Goal: Submit feedback/report problem: Leave review/rating

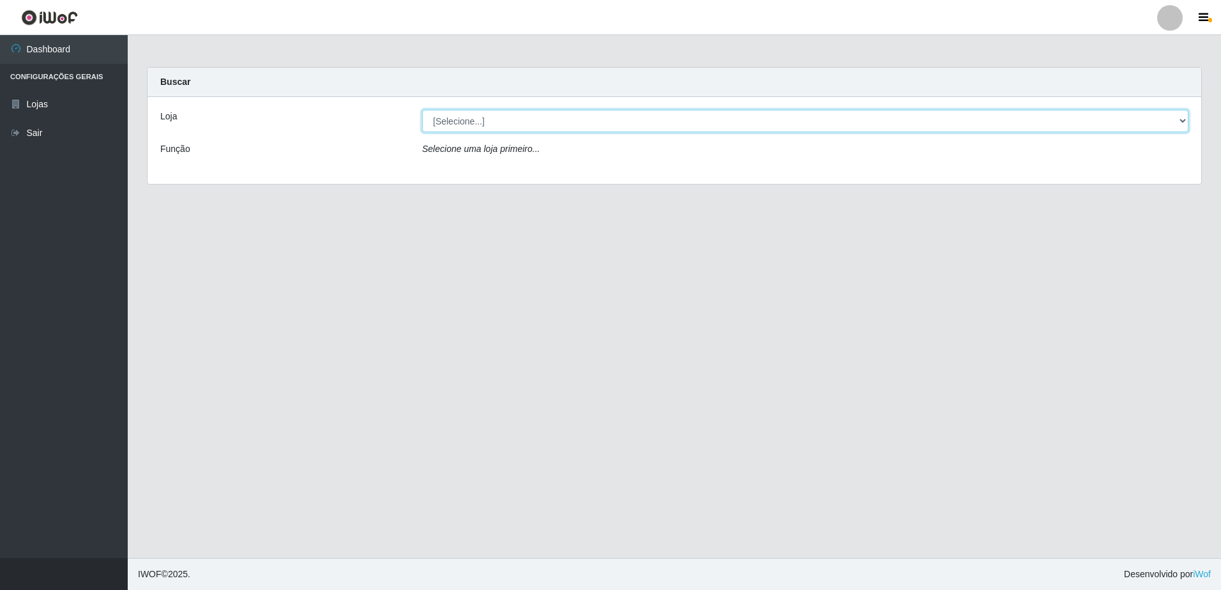
click at [616, 122] on select "[Selecione...] Extrabom - Loja 57 Anchieta" at bounding box center [805, 121] width 766 height 22
select select "470"
click at [422, 110] on select "[Selecione...] Extrabom - Loja 57 Anchieta" at bounding box center [805, 121] width 766 height 22
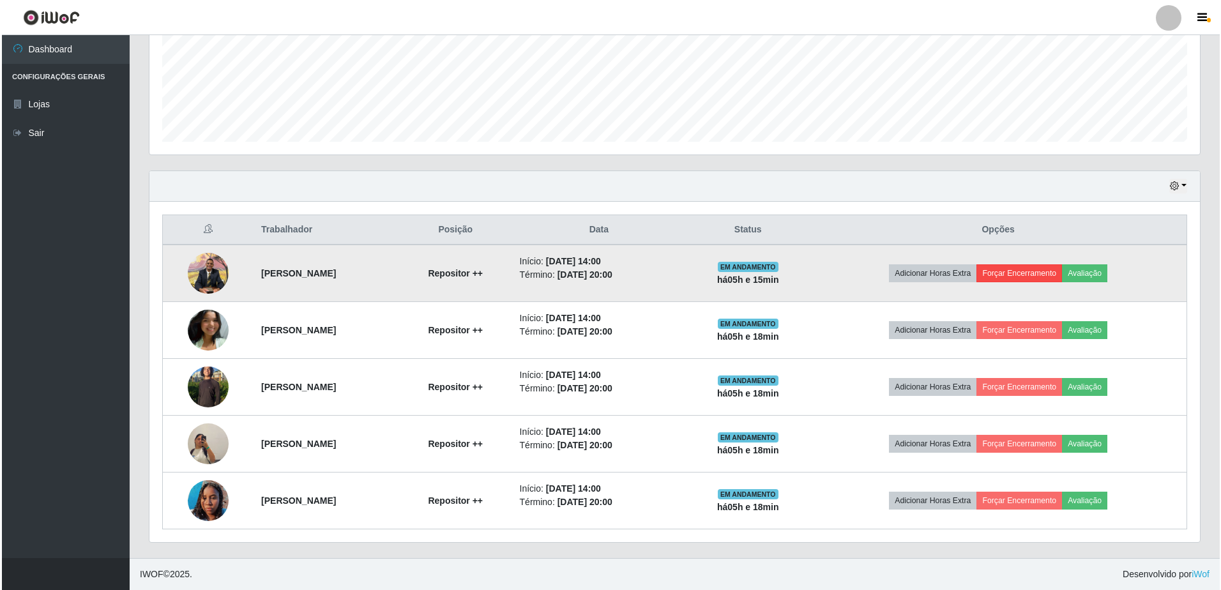
scroll to position [315, 0]
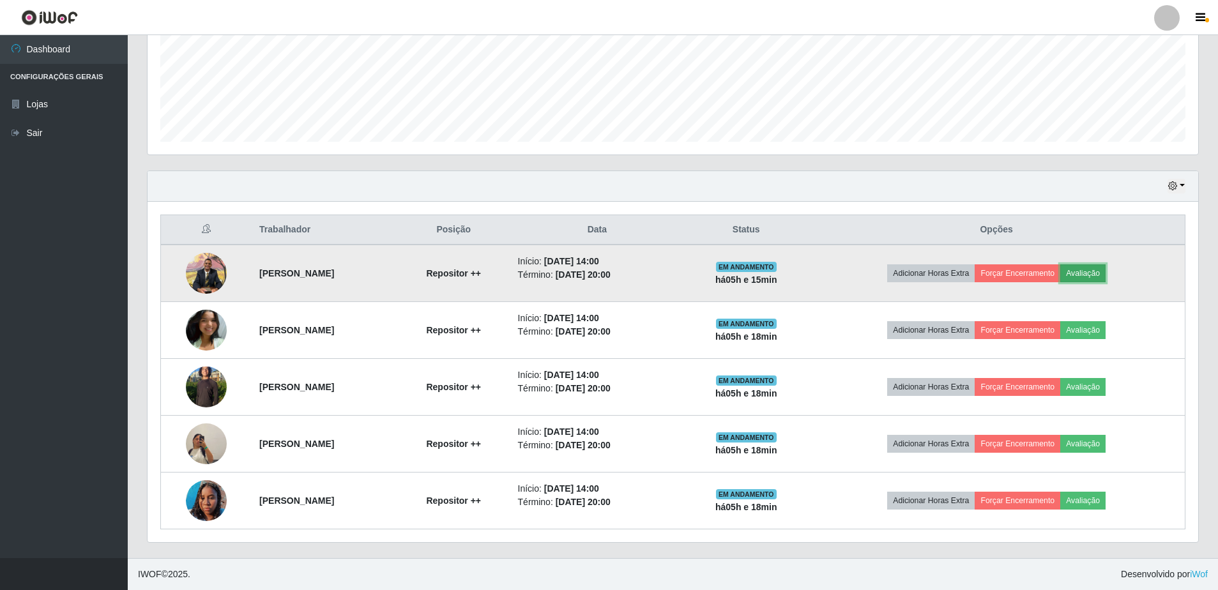
click at [1102, 276] on button "Avaliação" at bounding box center [1082, 273] width 45 height 18
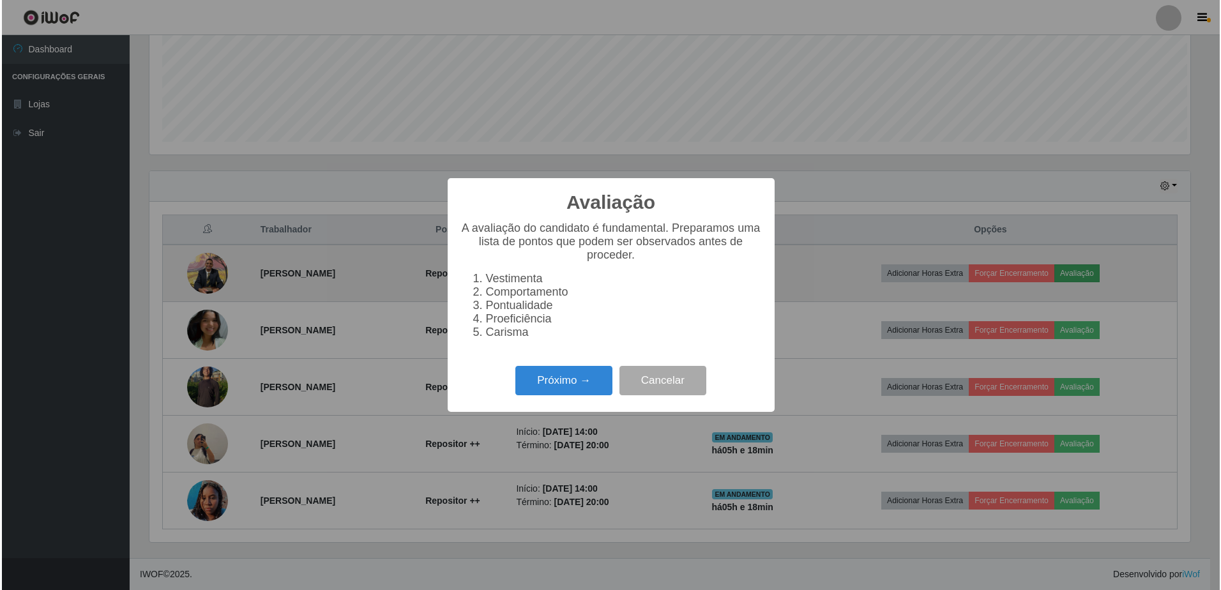
scroll to position [265, 1044]
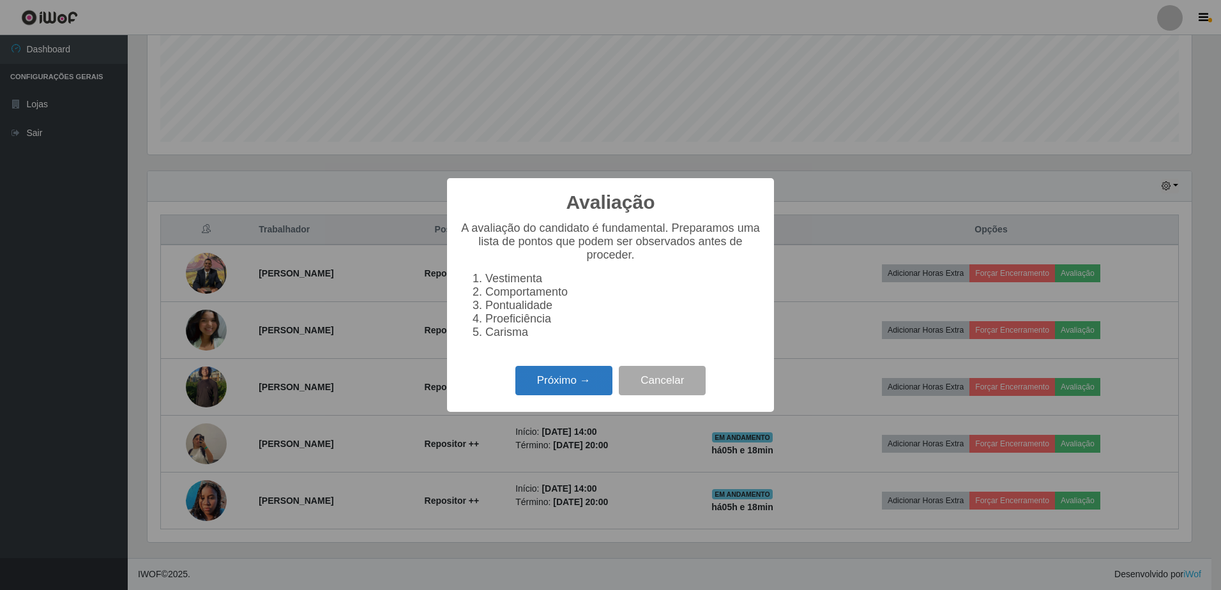
click at [577, 390] on button "Próximo →" at bounding box center [563, 381] width 97 height 30
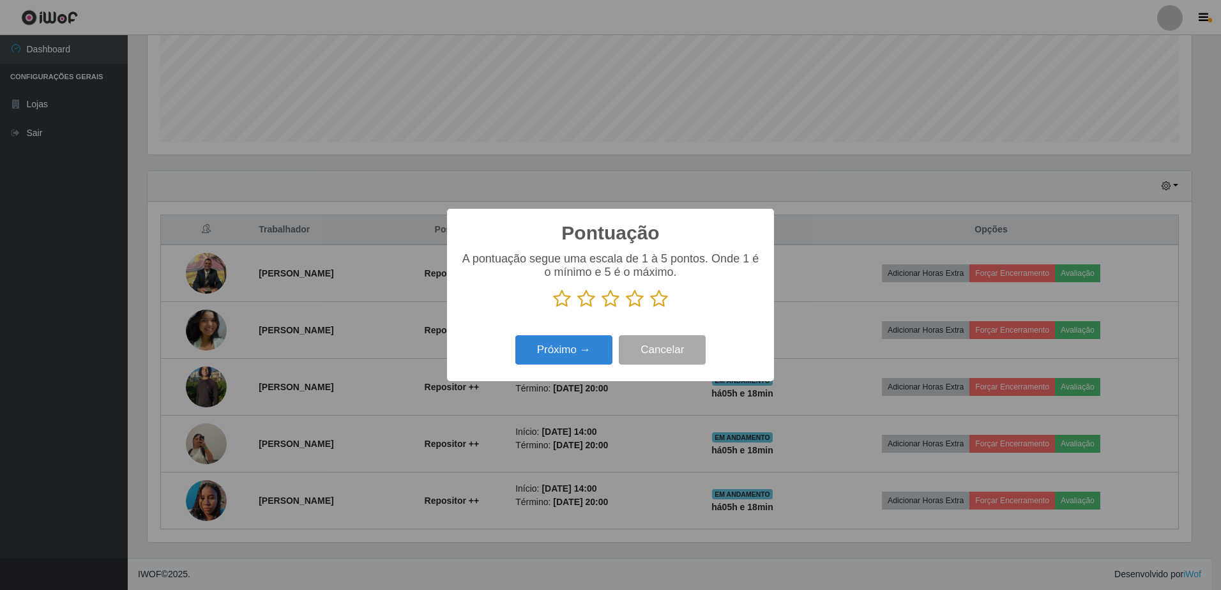
click at [563, 303] on icon at bounding box center [562, 298] width 18 height 19
click at [553, 308] on input "radio" at bounding box center [553, 308] width 0 height 0
click at [595, 304] on icon at bounding box center [586, 298] width 18 height 19
click at [577, 308] on input "radio" at bounding box center [577, 308] width 0 height 0
click at [663, 291] on icon at bounding box center [659, 298] width 18 height 19
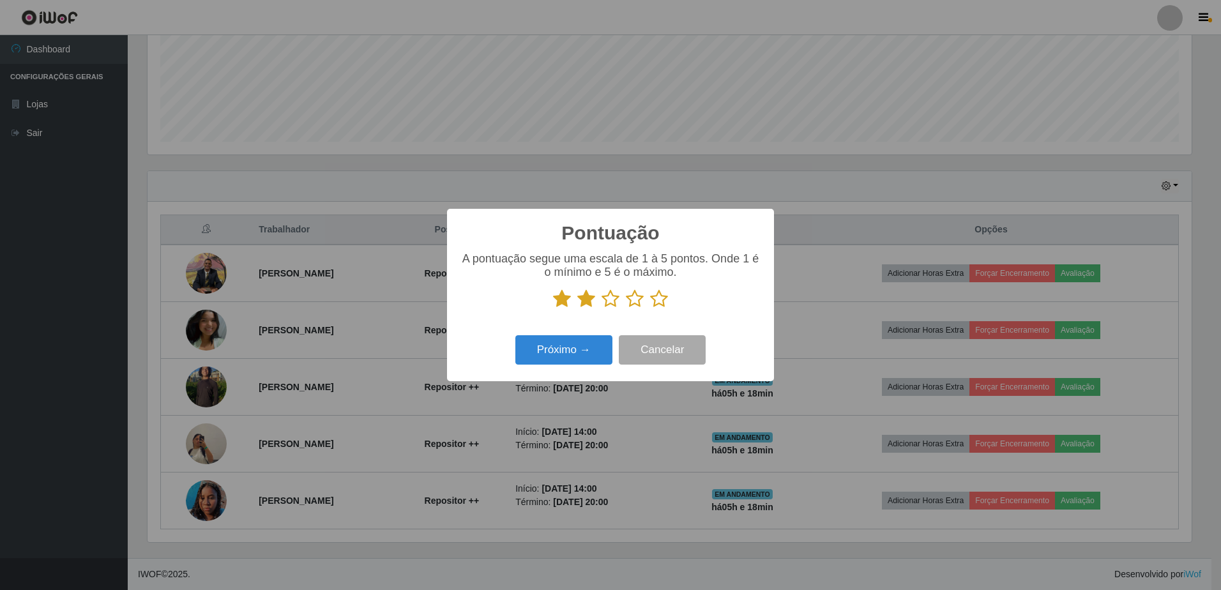
click at [650, 308] on input "radio" at bounding box center [650, 308] width 0 height 0
click at [556, 303] on icon at bounding box center [562, 298] width 18 height 19
click at [553, 308] on input "radio" at bounding box center [553, 308] width 0 height 0
click at [576, 358] on button "Próximo →" at bounding box center [563, 350] width 97 height 30
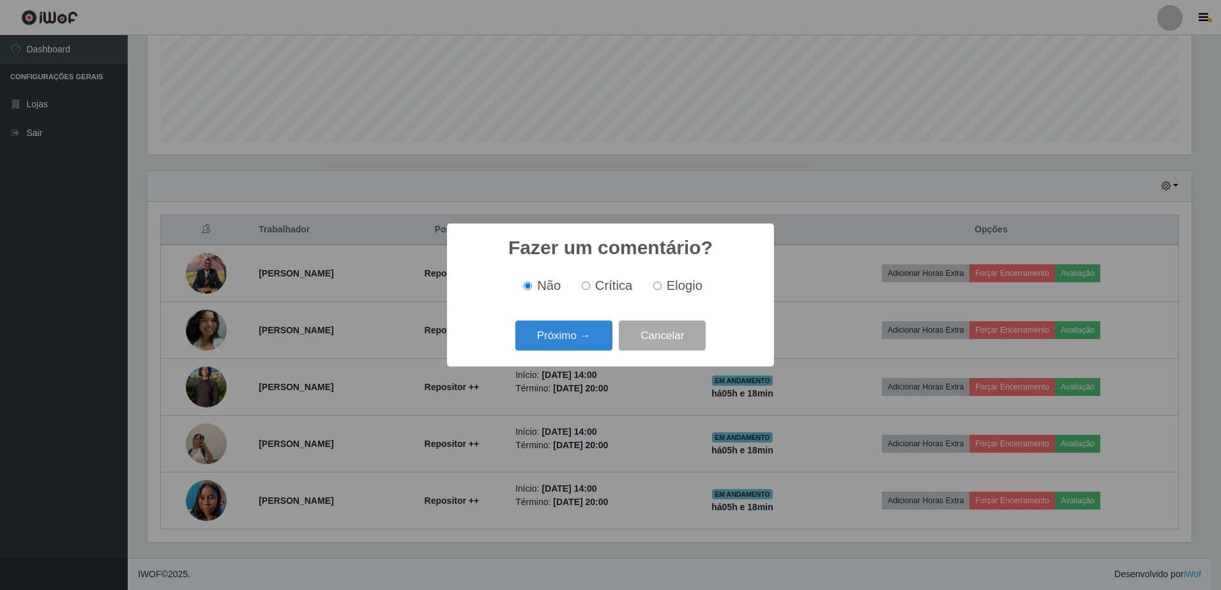
click at [655, 284] on input "Elogio" at bounding box center [657, 286] width 8 height 8
radio input "true"
click at [590, 334] on button "Próximo →" at bounding box center [563, 336] width 97 height 30
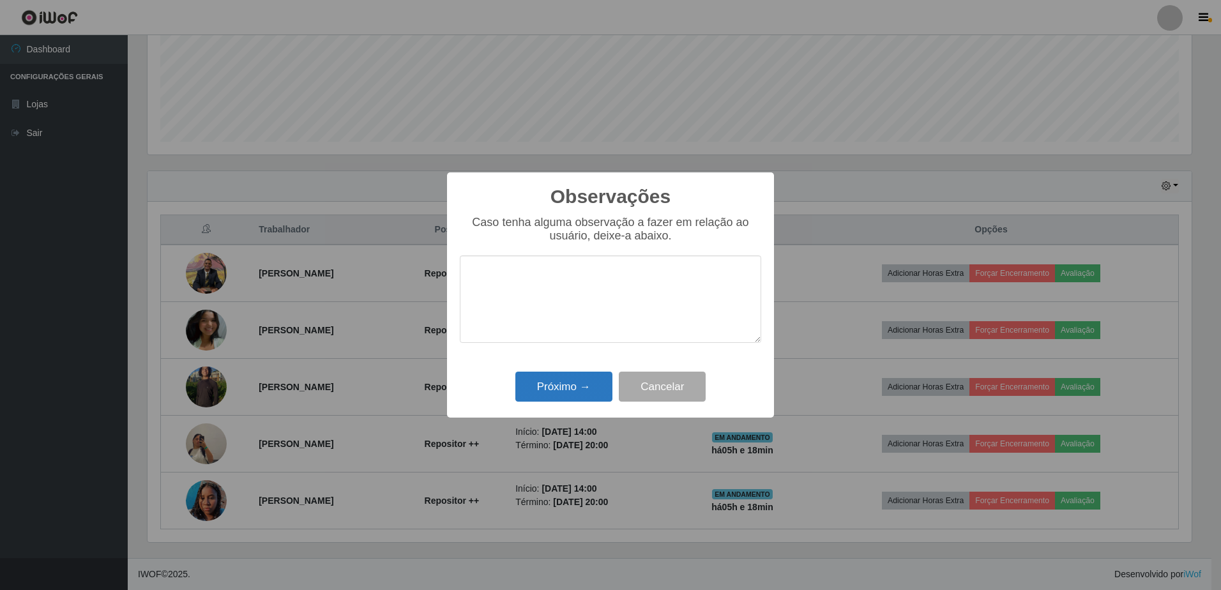
type textarea "G"
click at [653, 270] on textarea "Horário fechou 19:40" at bounding box center [610, 298] width 301 height 87
type textarea "Horário fechou 19:40 pois, é feriado na cidade."
click at [543, 384] on button "Próximo →" at bounding box center [563, 387] width 97 height 30
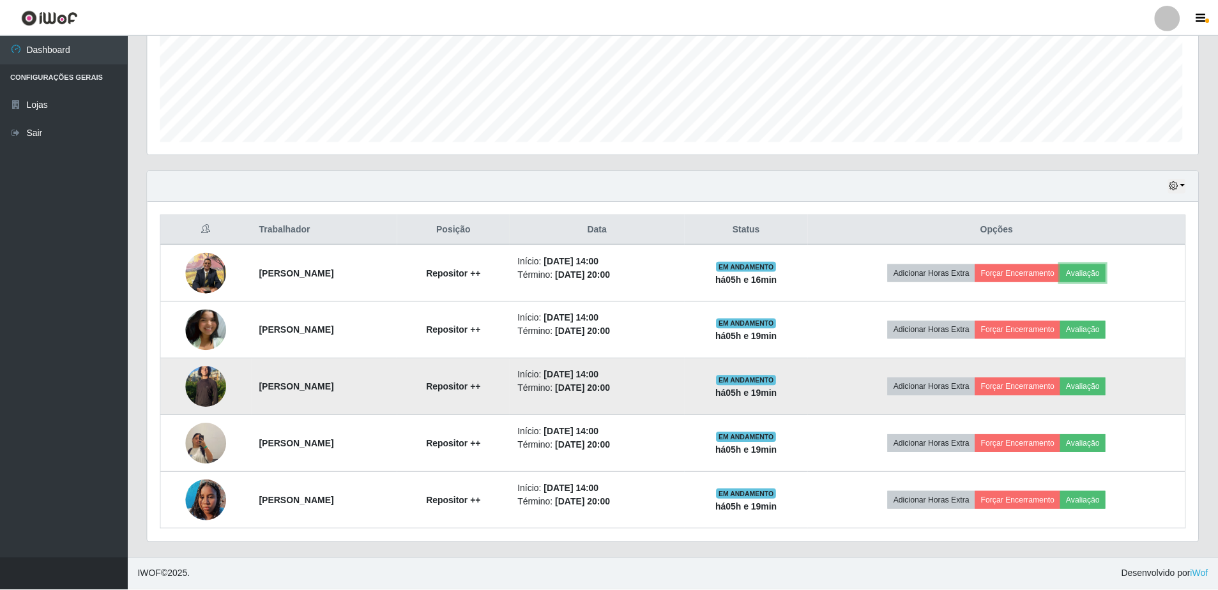
scroll to position [265, 1050]
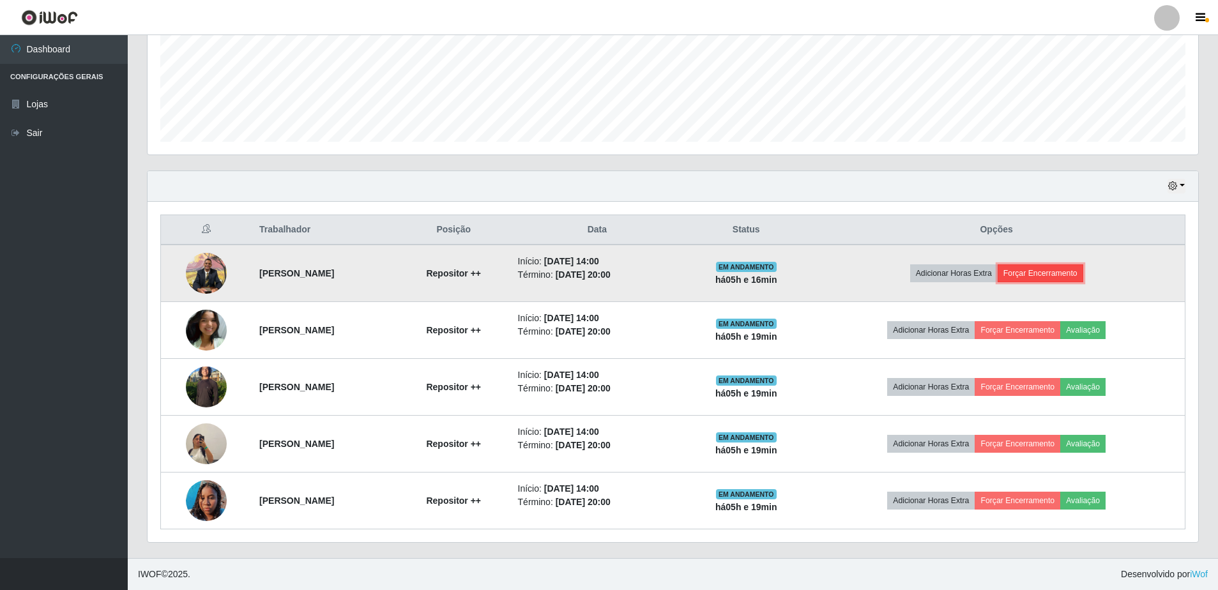
click at [1051, 278] on button "Forçar Encerramento" at bounding box center [1040, 273] width 86 height 18
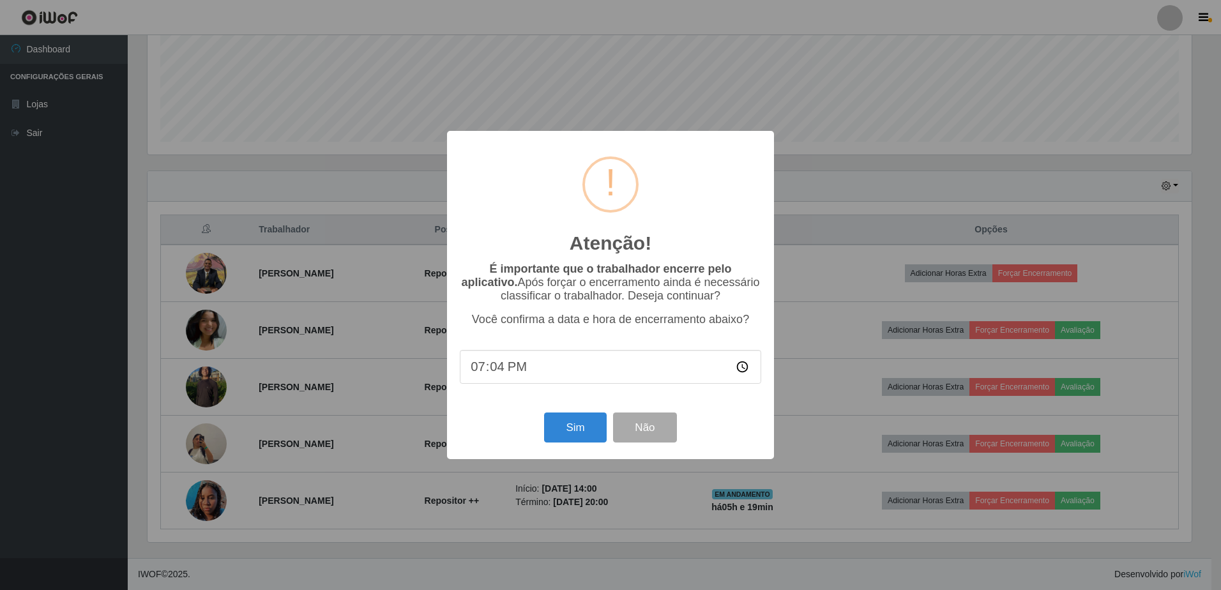
type input "19:40"
click at [570, 428] on button "Sim" at bounding box center [575, 428] width 62 height 30
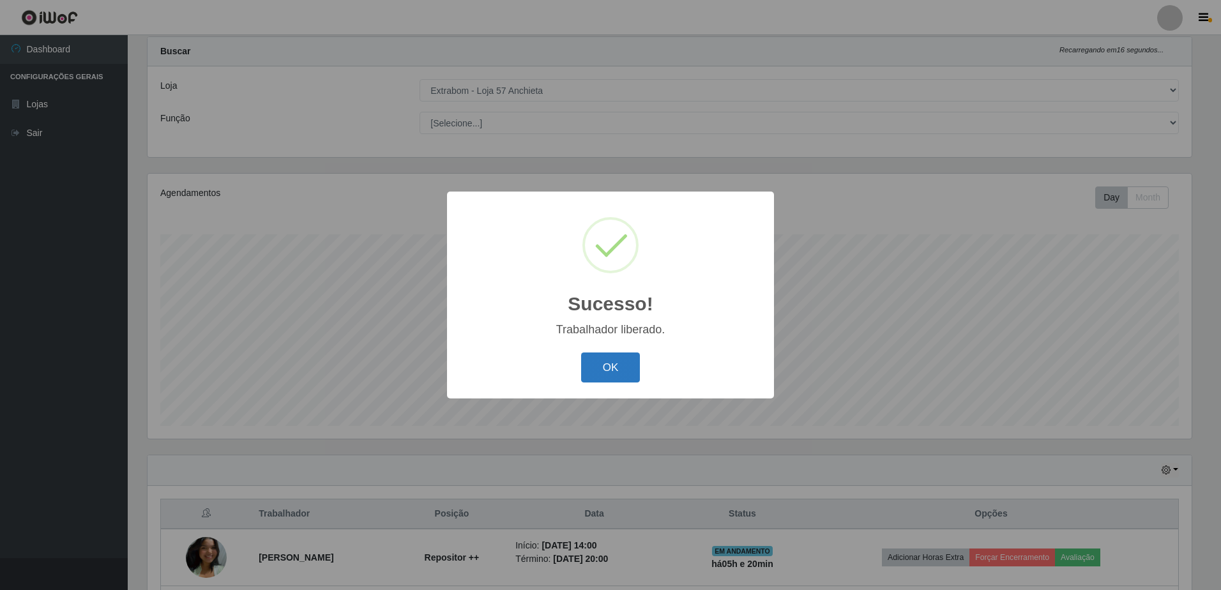
click at [591, 366] on button "OK" at bounding box center [610, 367] width 59 height 30
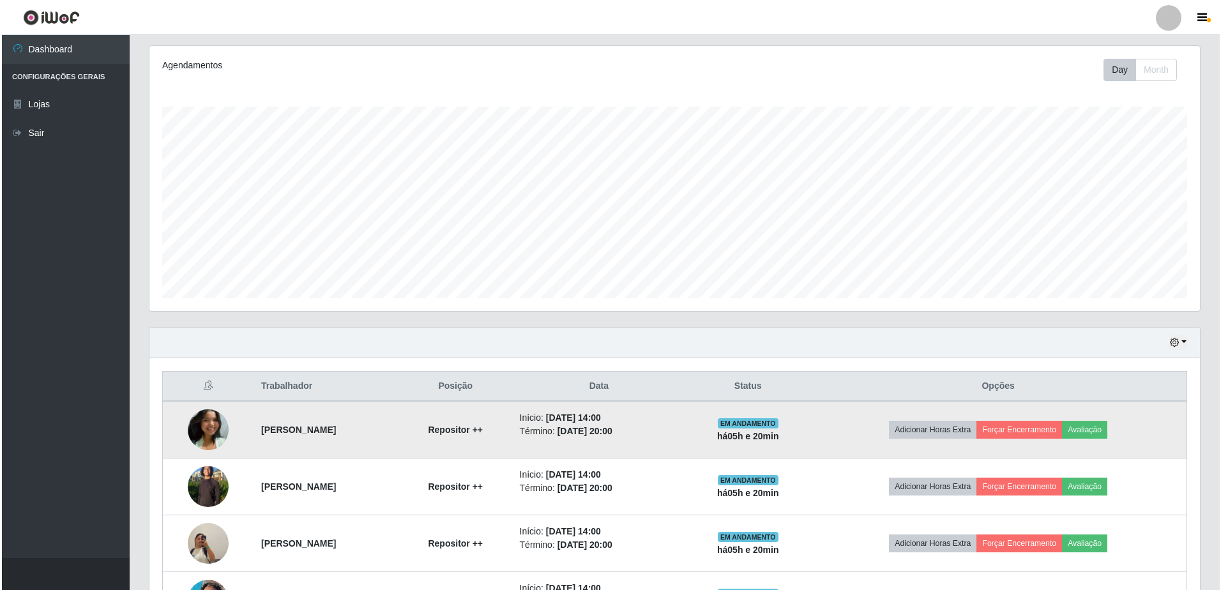
scroll to position [222, 0]
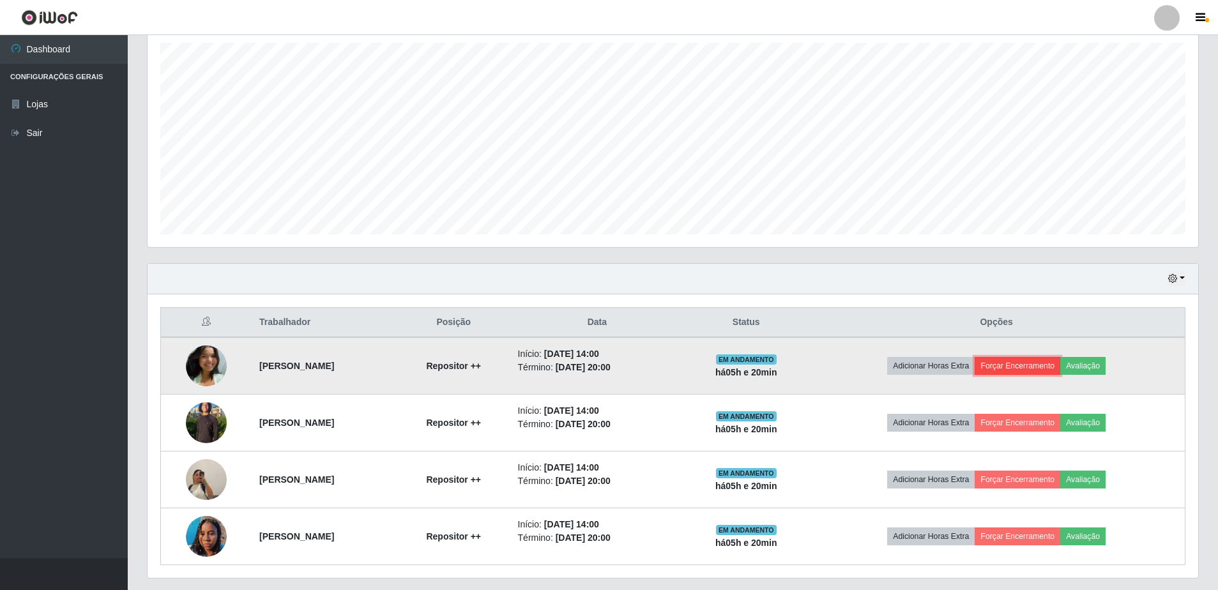
click at [1058, 365] on button "Forçar Encerramento" at bounding box center [1017, 366] width 86 height 18
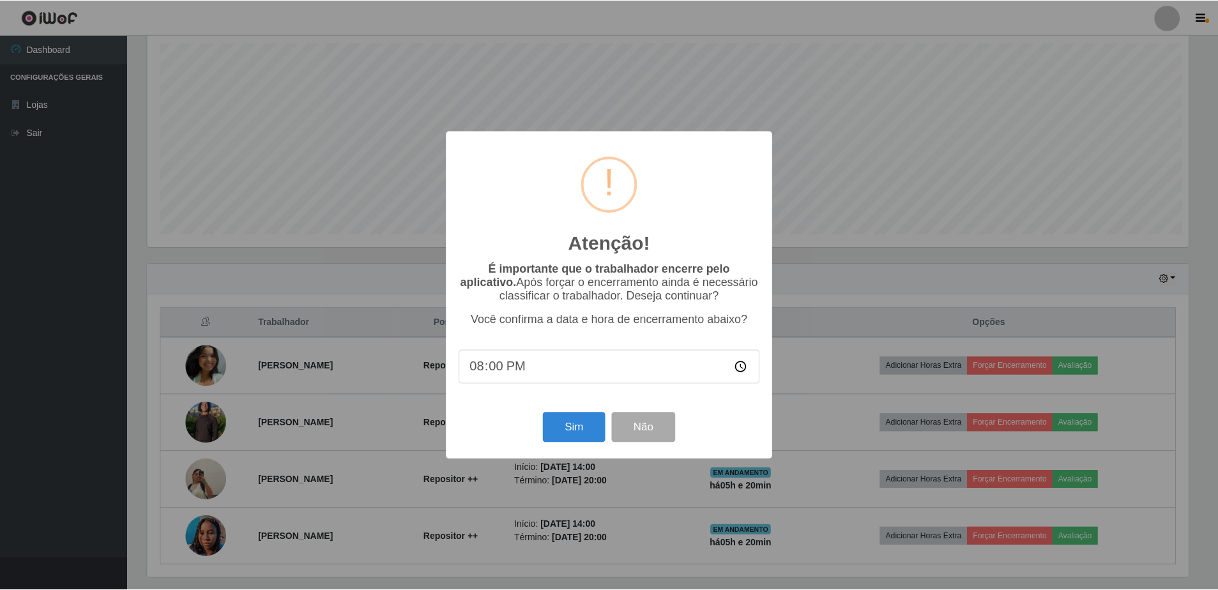
scroll to position [265, 1044]
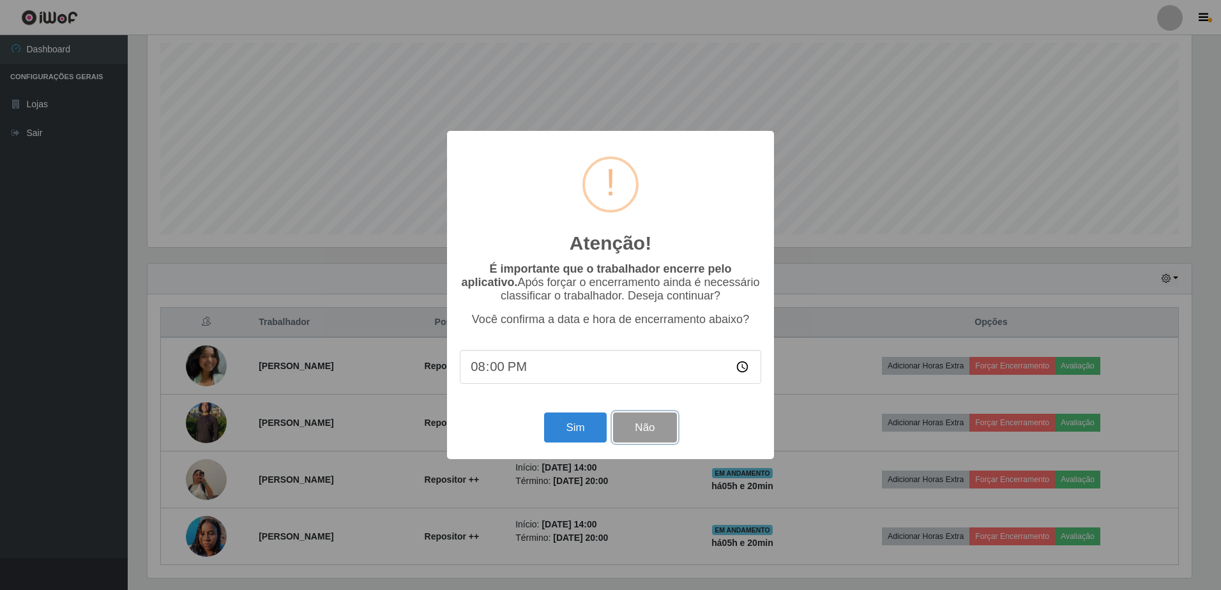
click at [658, 432] on button "Não" at bounding box center [644, 428] width 63 height 30
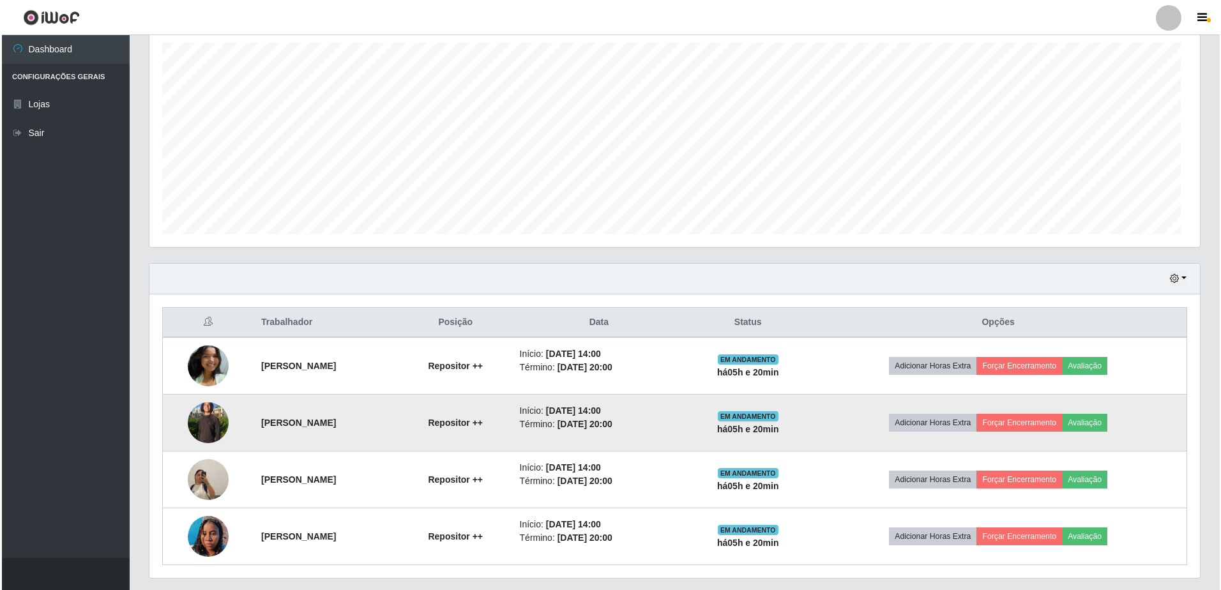
scroll to position [265, 1050]
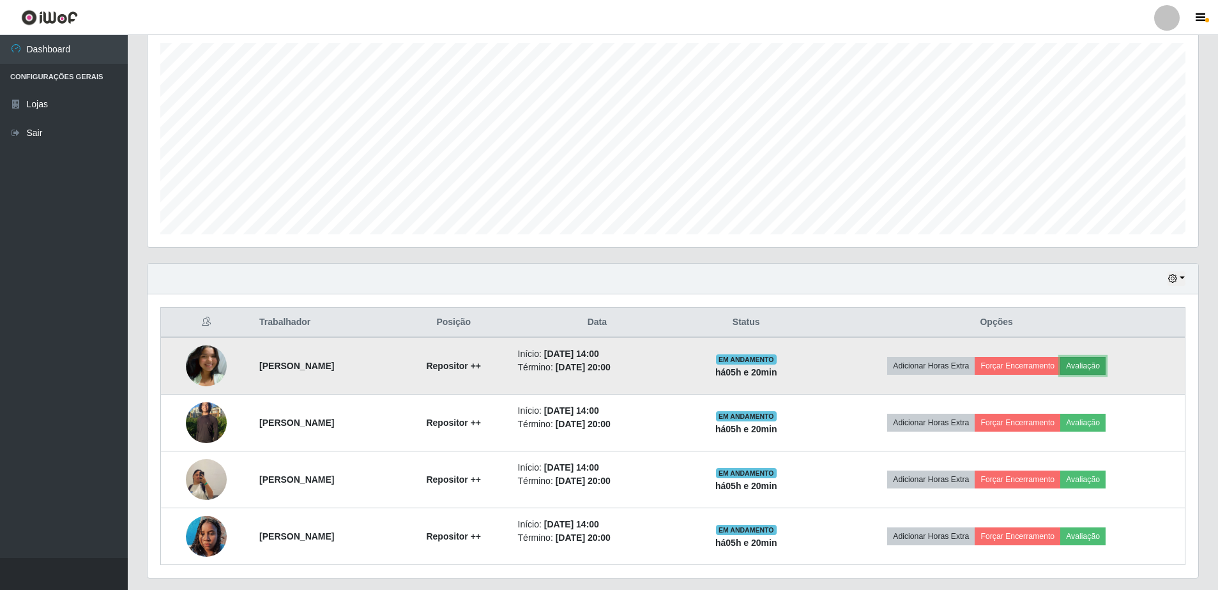
click at [1105, 368] on button "Avaliação" at bounding box center [1082, 366] width 45 height 18
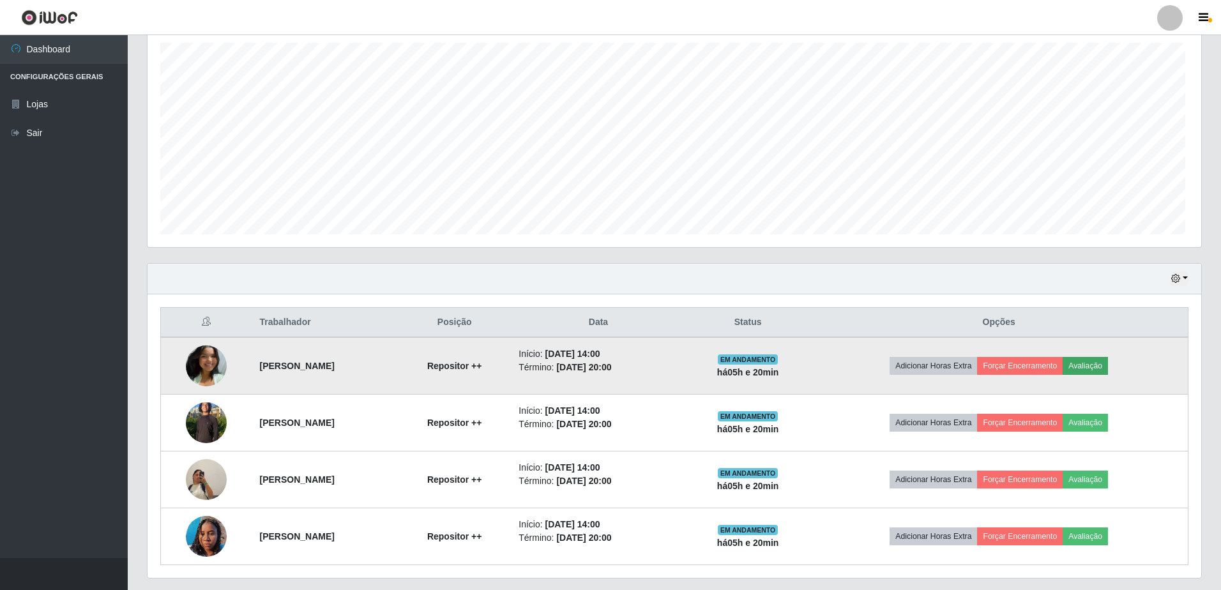
scroll to position [265, 1044]
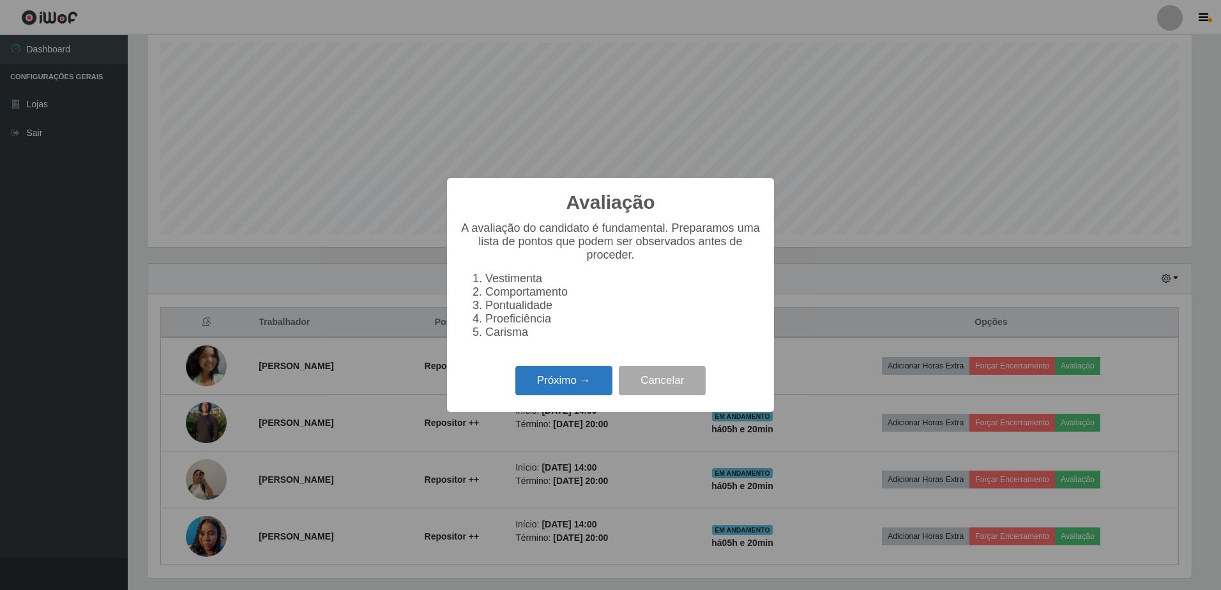
click at [591, 391] on button "Próximo →" at bounding box center [563, 381] width 97 height 30
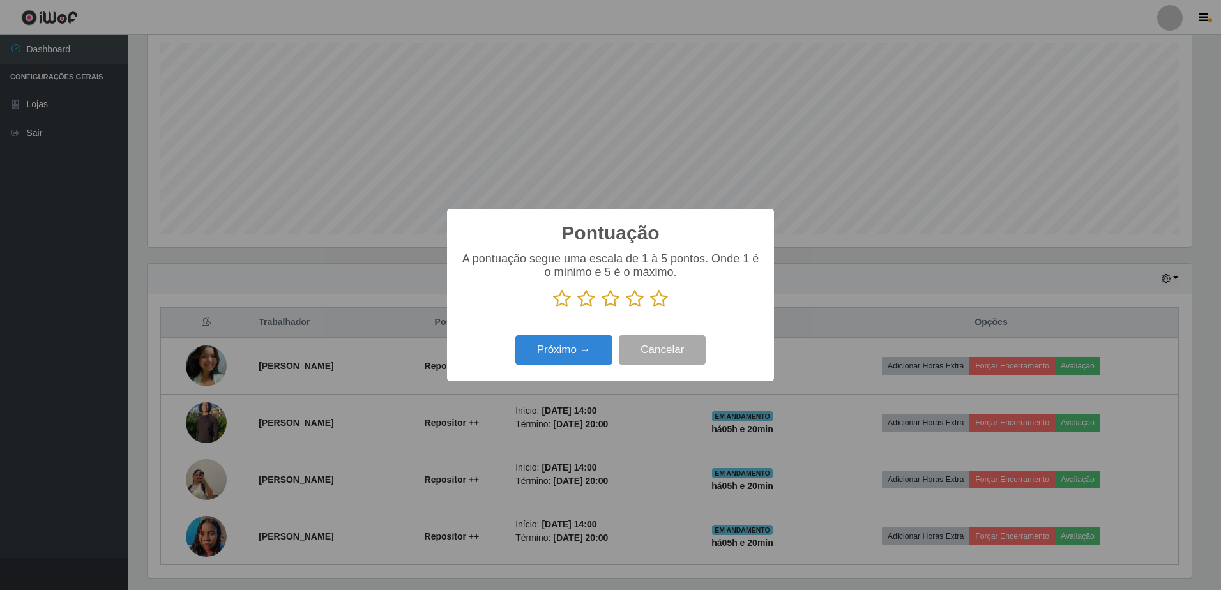
drag, startPoint x: 659, startPoint y: 288, endPoint x: 649, endPoint y: 324, distance: 37.8
click at [656, 301] on div "A pontuação segue uma escala de 1 à 5 pontos. Onde 1 é o mínimo e 5 é o máximo." at bounding box center [610, 280] width 301 height 56
click at [661, 301] on icon at bounding box center [659, 298] width 18 height 19
click at [650, 308] on input "radio" at bounding box center [650, 308] width 0 height 0
click at [579, 353] on button "Próximo →" at bounding box center [563, 350] width 97 height 30
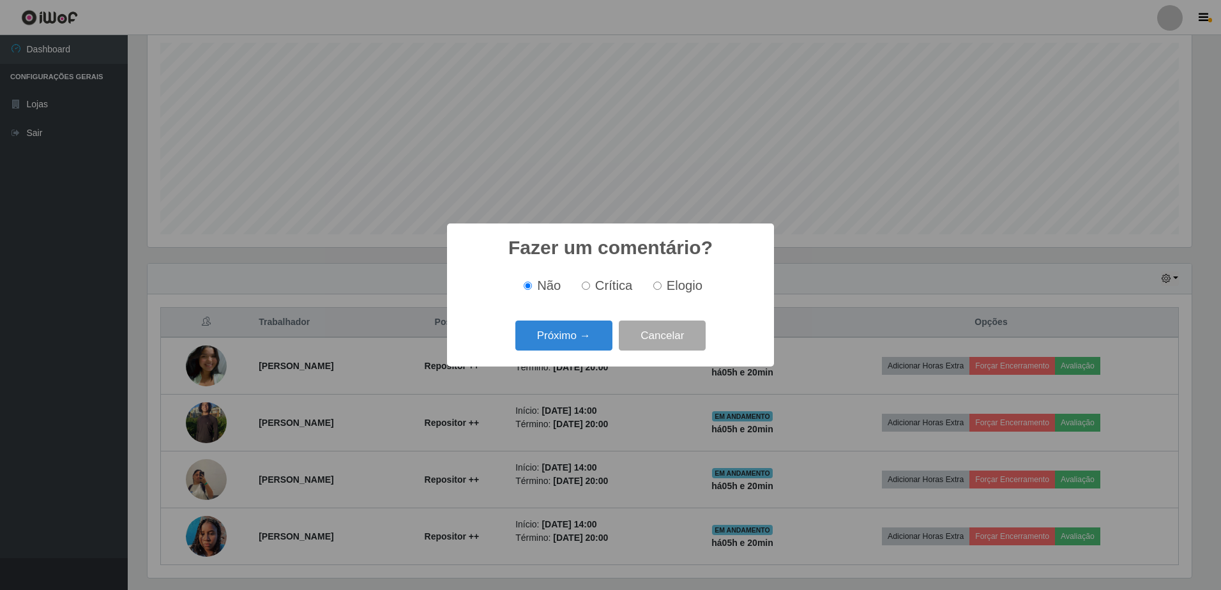
click at [650, 289] on label "Elogio" at bounding box center [675, 285] width 54 height 15
click at [653, 289] on input "Elogio" at bounding box center [657, 286] width 8 height 8
radio input "true"
click at [563, 336] on button "Próximo →" at bounding box center [563, 336] width 97 height 30
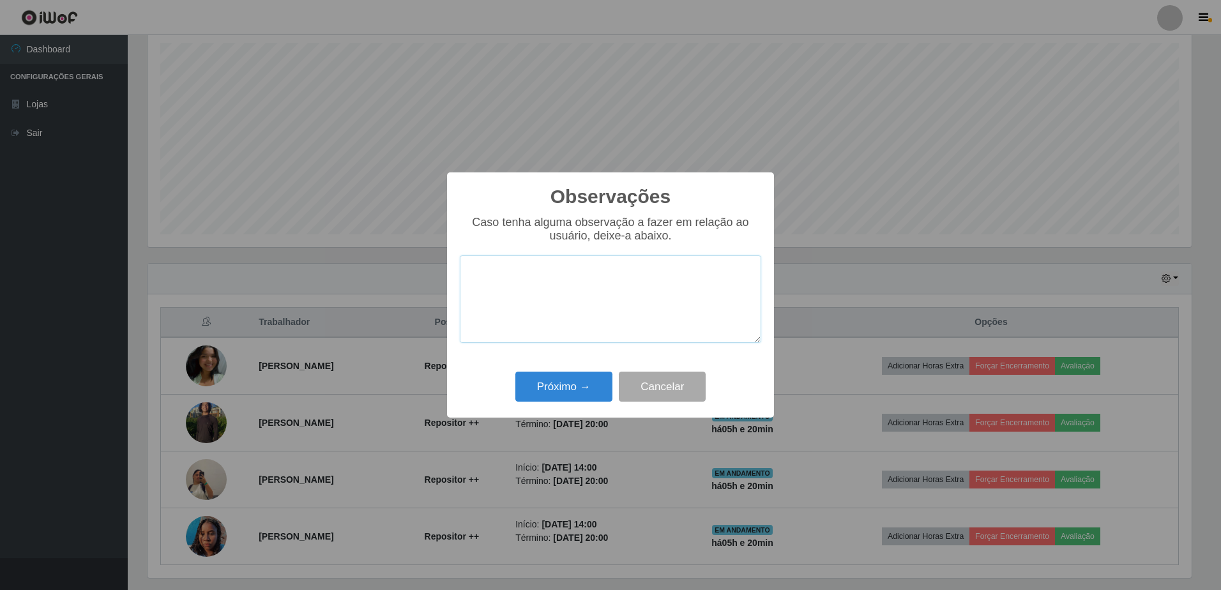
click at [573, 294] on textarea at bounding box center [610, 298] width 301 height 87
click at [619, 272] on textarea "Horário fechou 19:40" at bounding box center [610, 298] width 301 height 87
click at [653, 306] on textarea "Horário de encerramento 19:40 pois, a loja fechou esse horario por conta de fer…" at bounding box center [610, 298] width 301 height 87
click at [598, 269] on textarea "Horário de encerramento 19:40 pois, a loja fechou esse horario por conta de fer…" at bounding box center [610, 298] width 301 height 87
click at [564, 296] on textarea "Horário de encerramento 19:40 pois, a loja fechou esse horario por conta de fer…" at bounding box center [610, 298] width 301 height 87
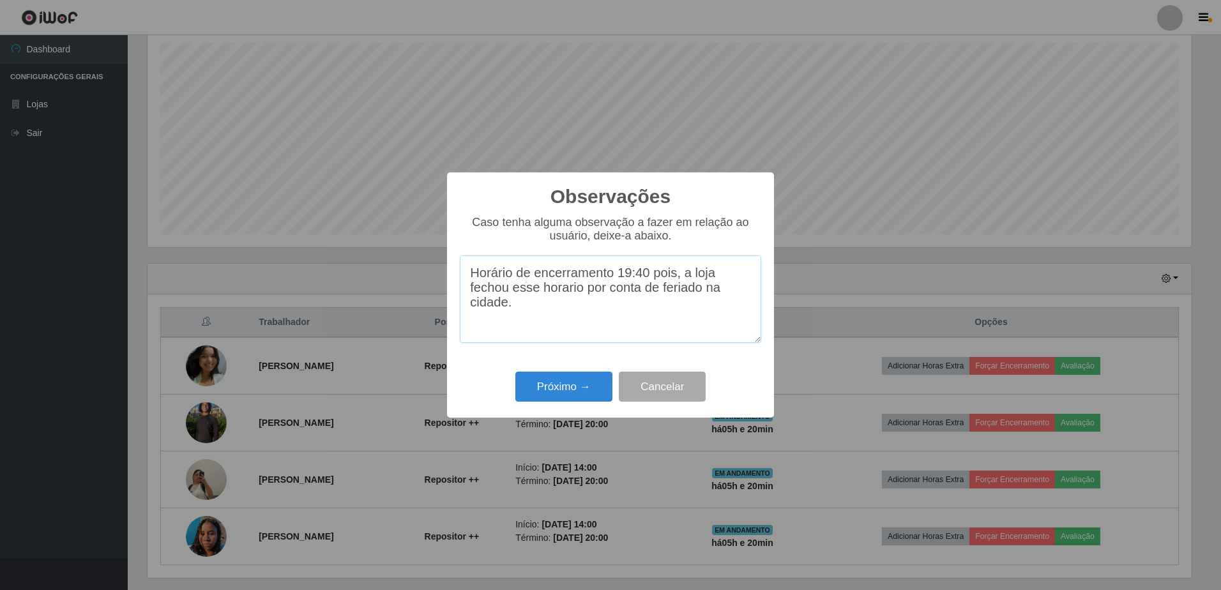
drag, startPoint x: 564, startPoint y: 296, endPoint x: 531, endPoint y: 305, distance: 34.2
click at [531, 305] on textarea "Horário de encerramento 19:40 pois, a loja fechou esse horario por conta de fer…" at bounding box center [610, 298] width 301 height 87
click at [551, 298] on textarea "Horário de encerramento 19:40 pois, a loja fechou esse horario por conta de fer…" at bounding box center [610, 298] width 301 height 87
type textarea "Horário de encerramento 19:40 pois, a loja fechou esse horário por conta de fer…"
click at [568, 379] on button "Próximo →" at bounding box center [563, 387] width 97 height 30
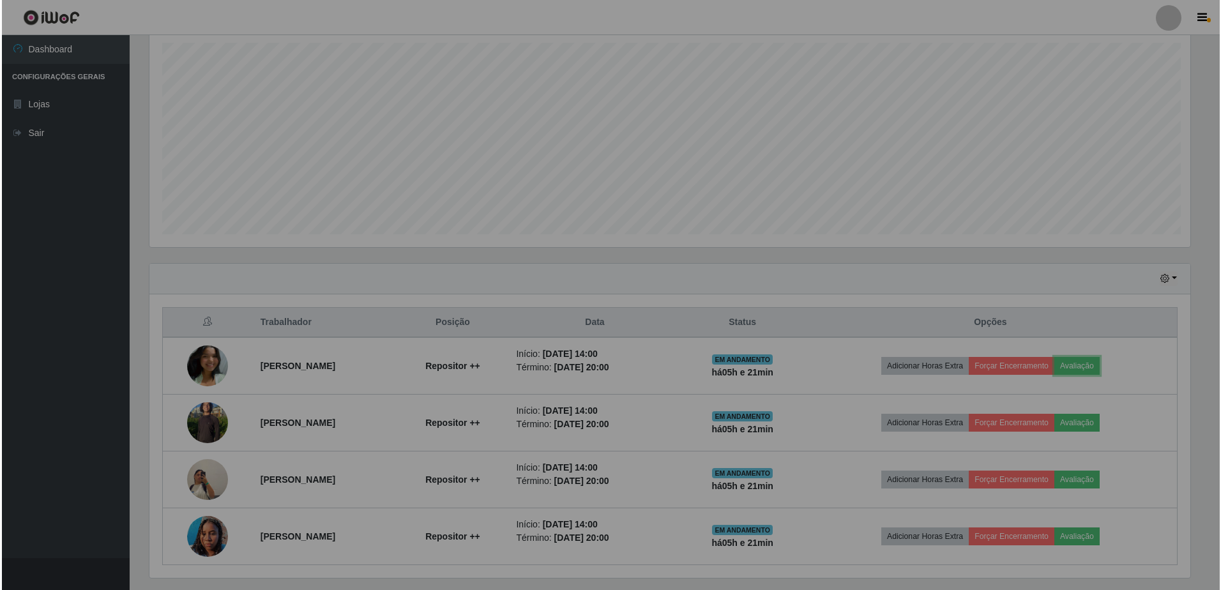
scroll to position [265, 1050]
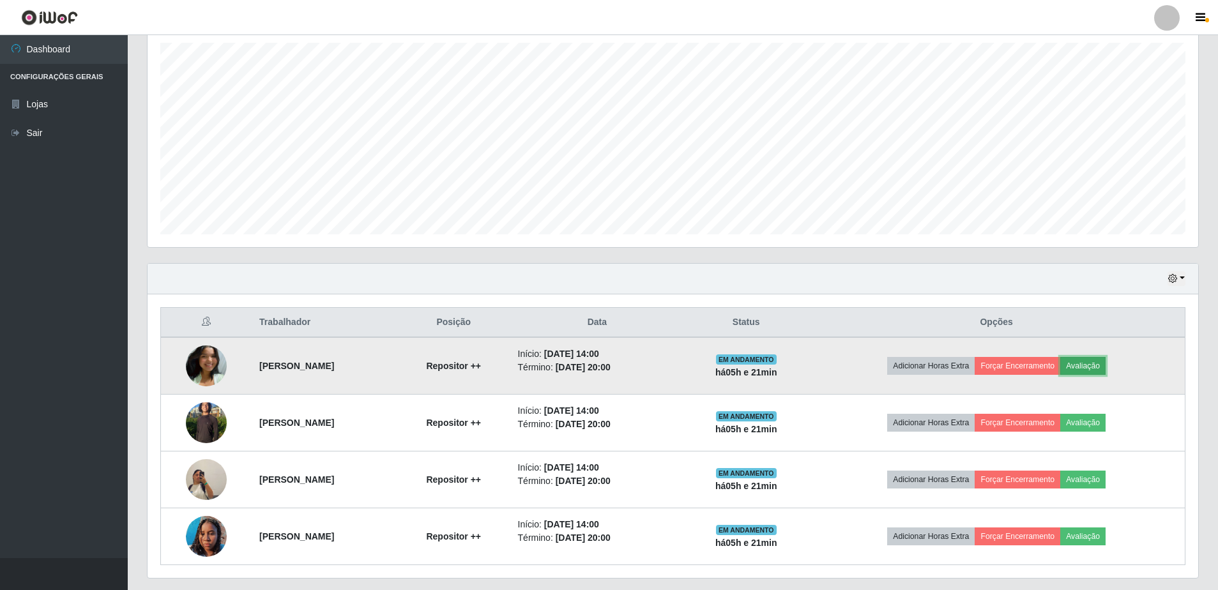
click at [1105, 368] on button "Avaliação" at bounding box center [1082, 366] width 45 height 18
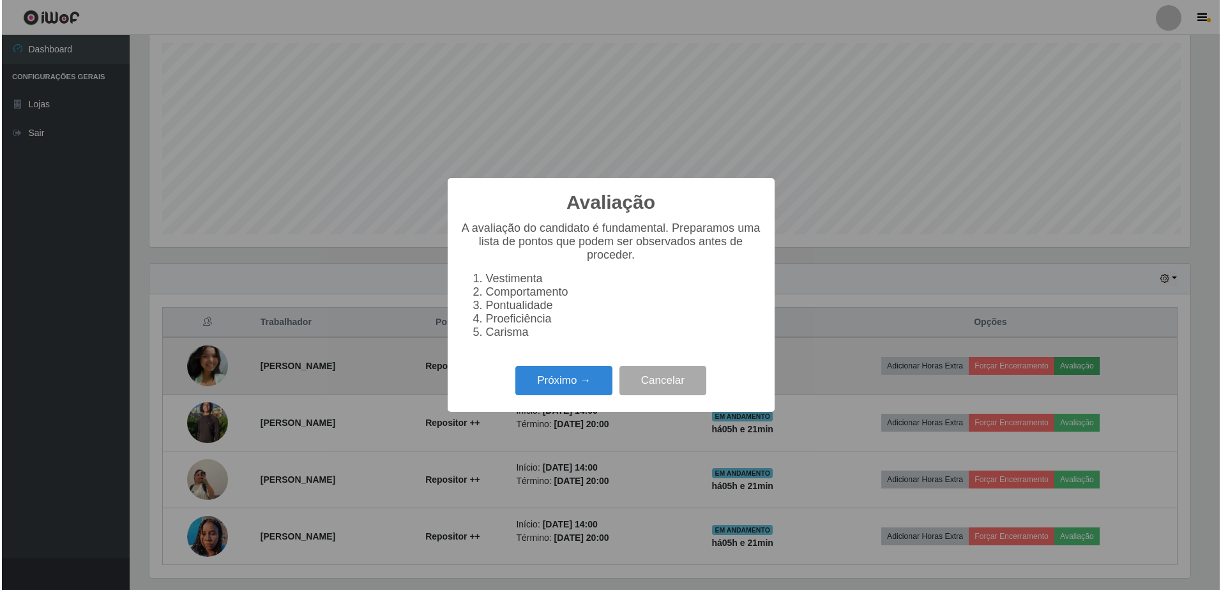
scroll to position [265, 1044]
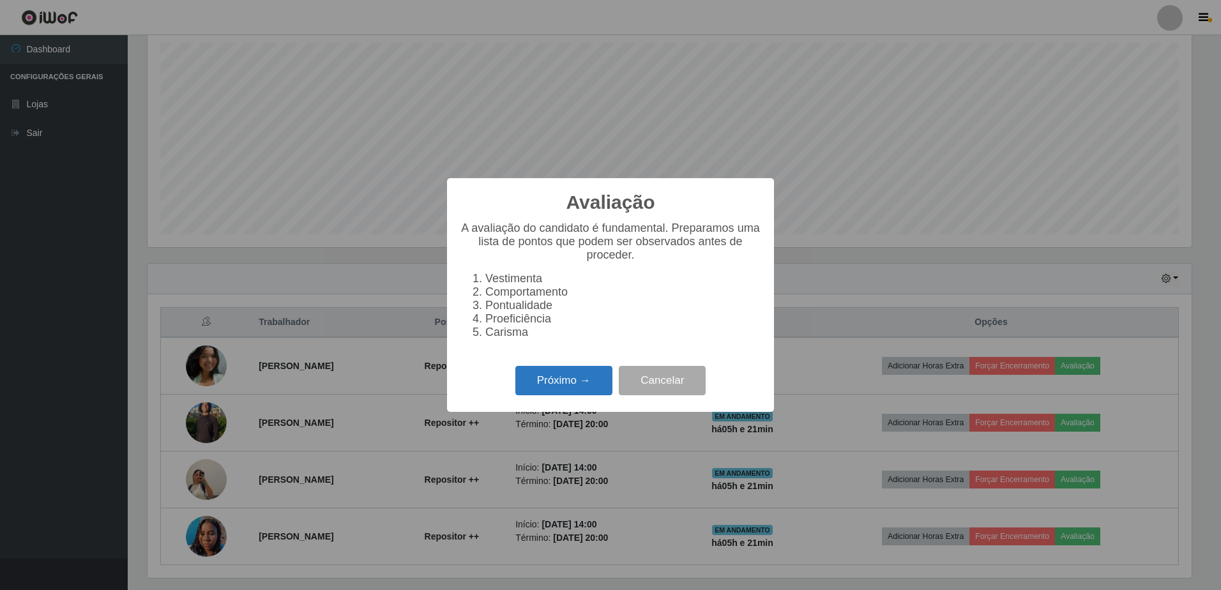
click at [586, 396] on button "Próximo →" at bounding box center [563, 381] width 97 height 30
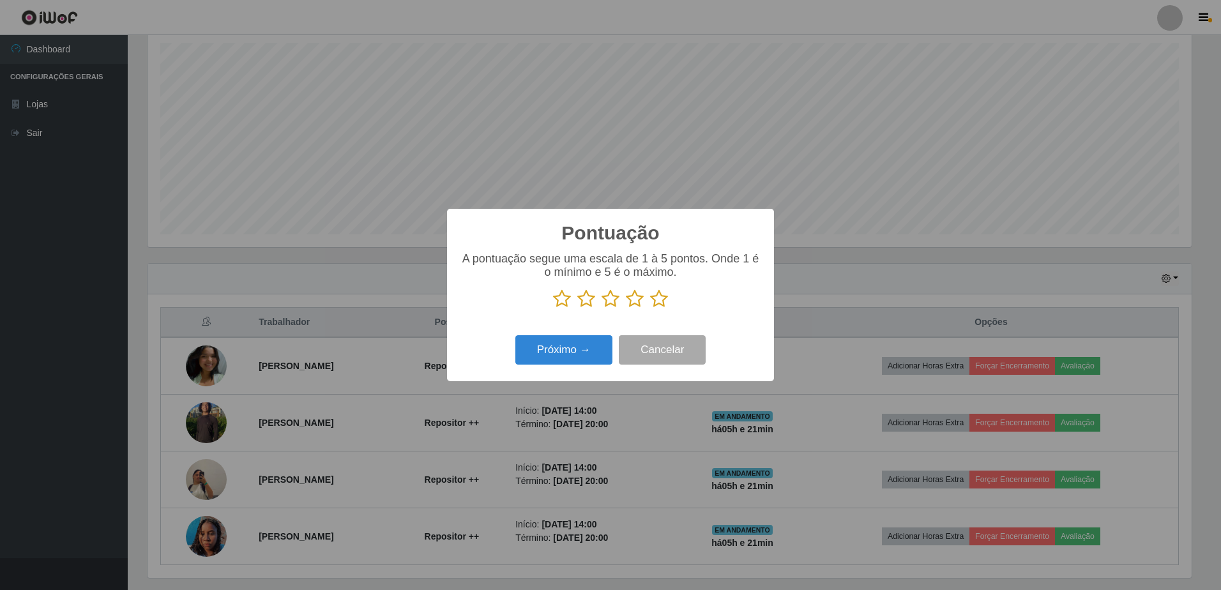
click at [659, 297] on icon at bounding box center [659, 298] width 18 height 19
click at [650, 308] on input "radio" at bounding box center [650, 308] width 0 height 0
click at [539, 354] on button "Próximo →" at bounding box center [563, 350] width 97 height 30
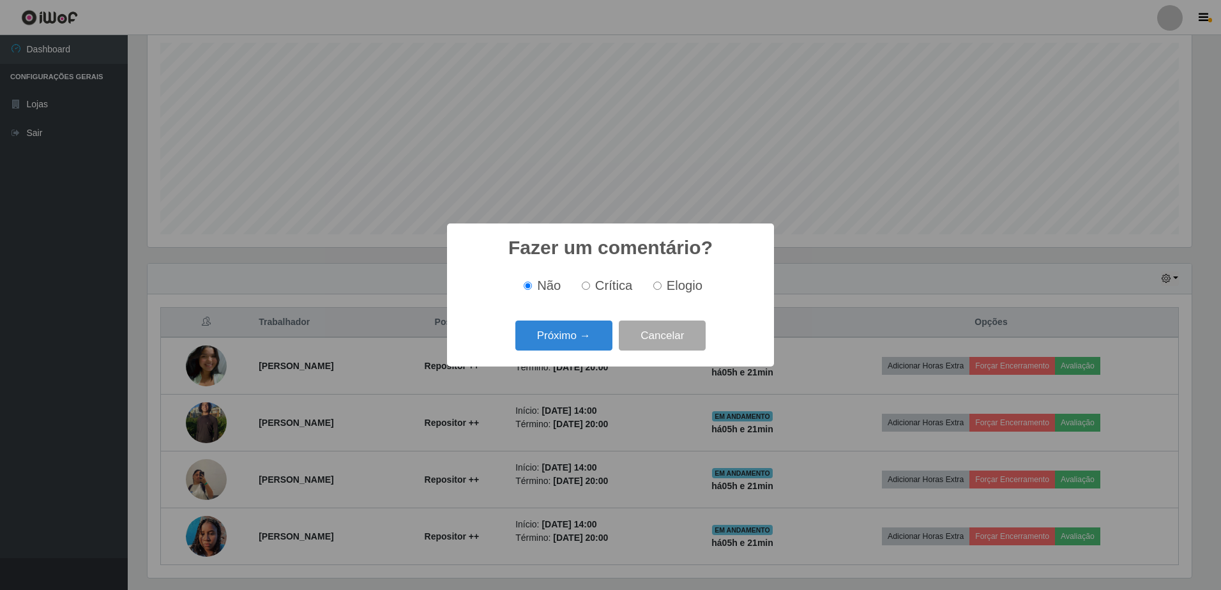
click at [655, 284] on input "Elogio" at bounding box center [657, 286] width 8 height 8
radio input "true"
click at [589, 334] on button "Próximo →" at bounding box center [563, 336] width 97 height 30
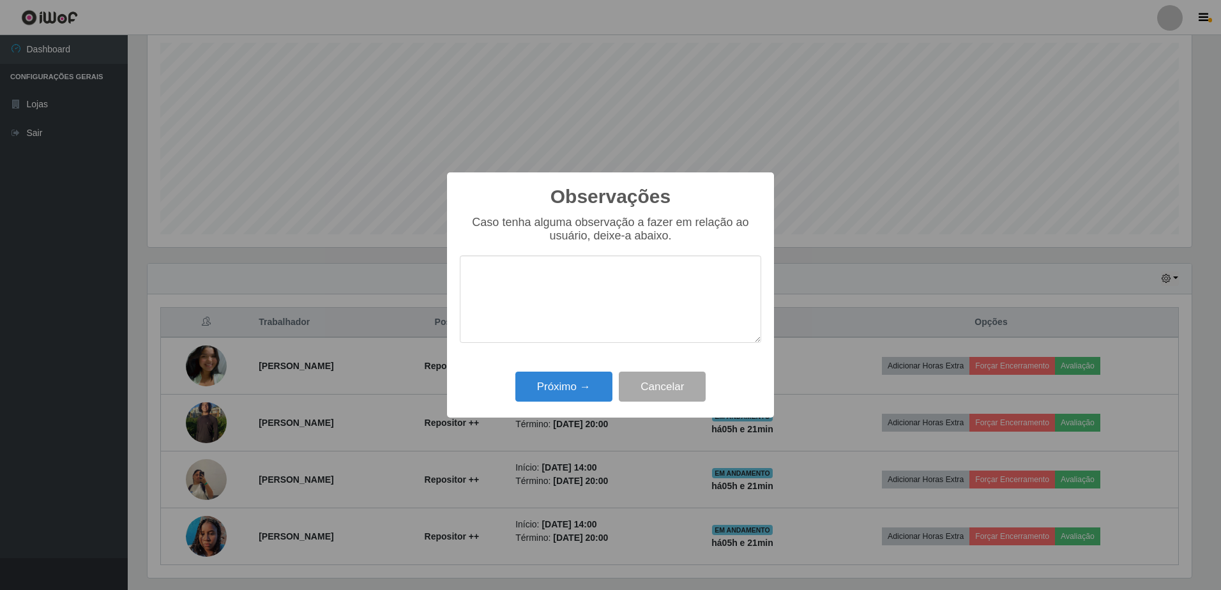
click at [596, 307] on textarea at bounding box center [610, 298] width 301 height 87
type textarea "Horário de encerramento 19:40 pois, a loja fechou esse horário por conta de fer…"
click at [585, 389] on button "Próximo →" at bounding box center [563, 387] width 97 height 30
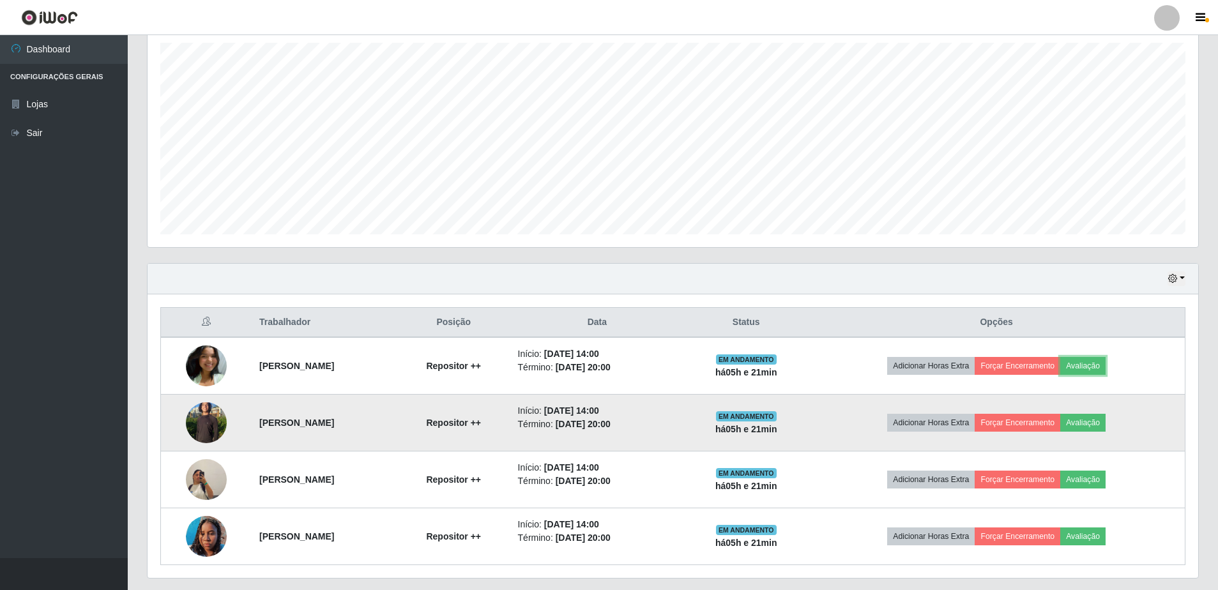
scroll to position [258, 0]
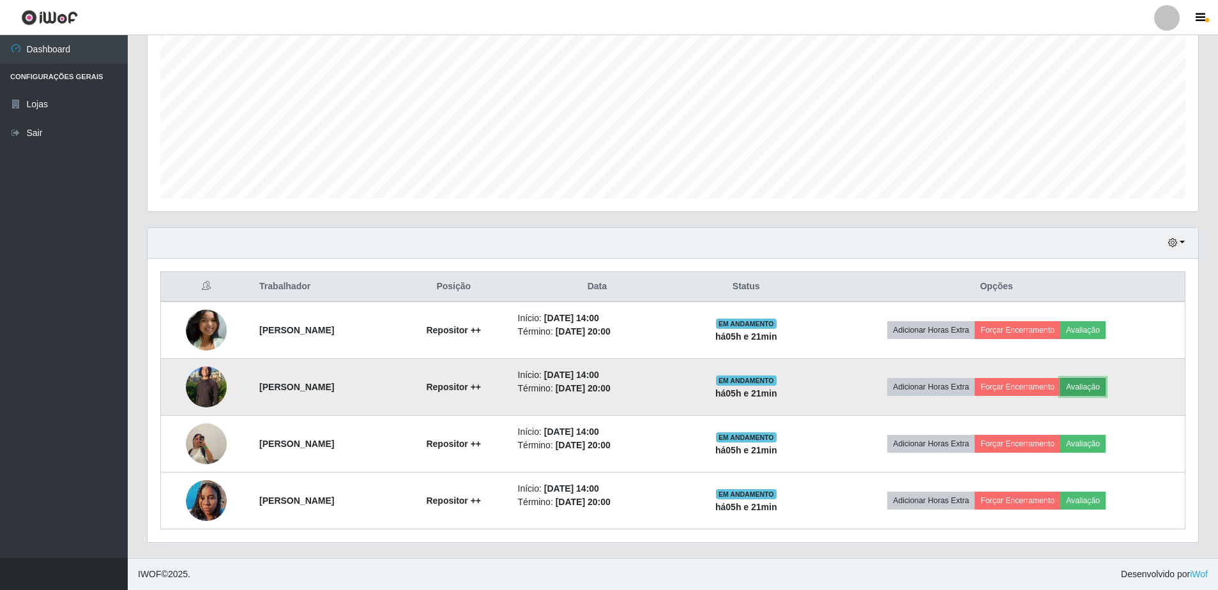
click at [1094, 389] on button "Avaliação" at bounding box center [1082, 387] width 45 height 18
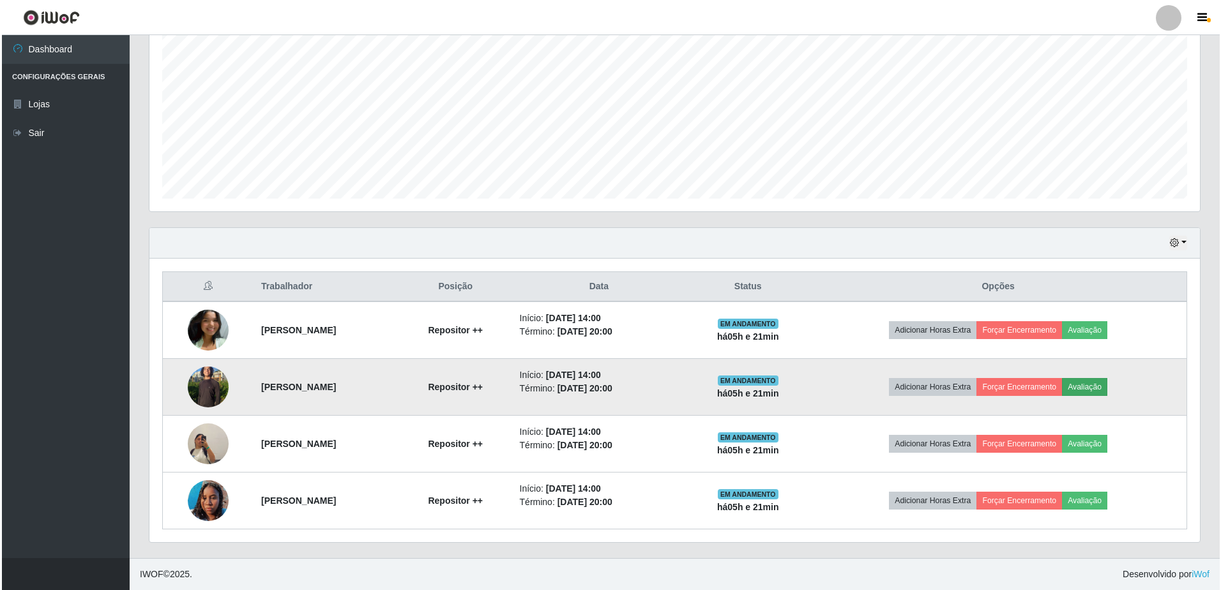
scroll to position [265, 1044]
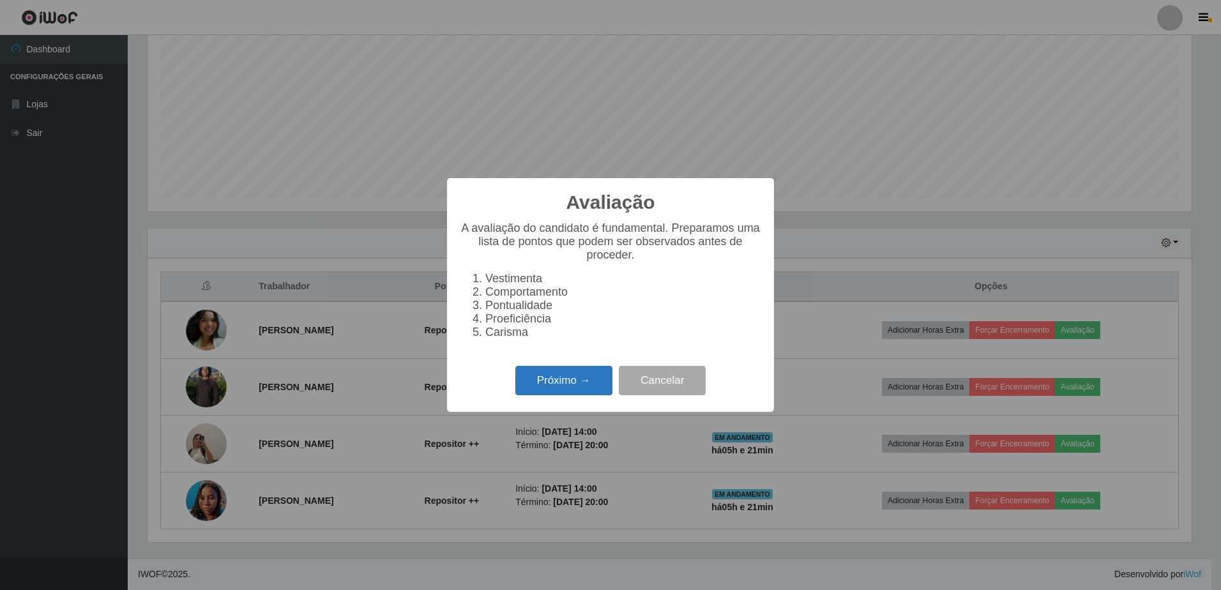
click at [568, 379] on button "Próximo →" at bounding box center [563, 381] width 97 height 30
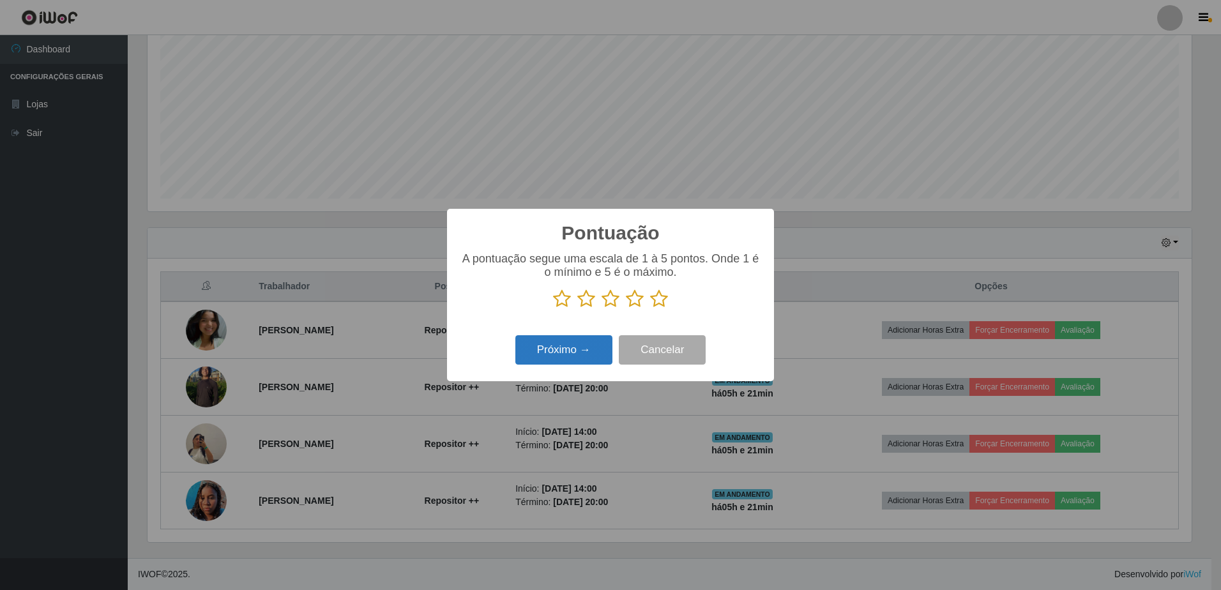
scroll to position [638314, 637535]
click at [619, 261] on p "A pontuação segue uma escala de 1 à 5 pontos. Onde 1 é o mínimo e 5 é o máximo." at bounding box center [610, 265] width 301 height 27
click at [662, 307] on icon at bounding box center [659, 298] width 18 height 19
click at [650, 308] on input "radio" at bounding box center [650, 308] width 0 height 0
click at [558, 356] on button "Próximo →" at bounding box center [563, 350] width 97 height 30
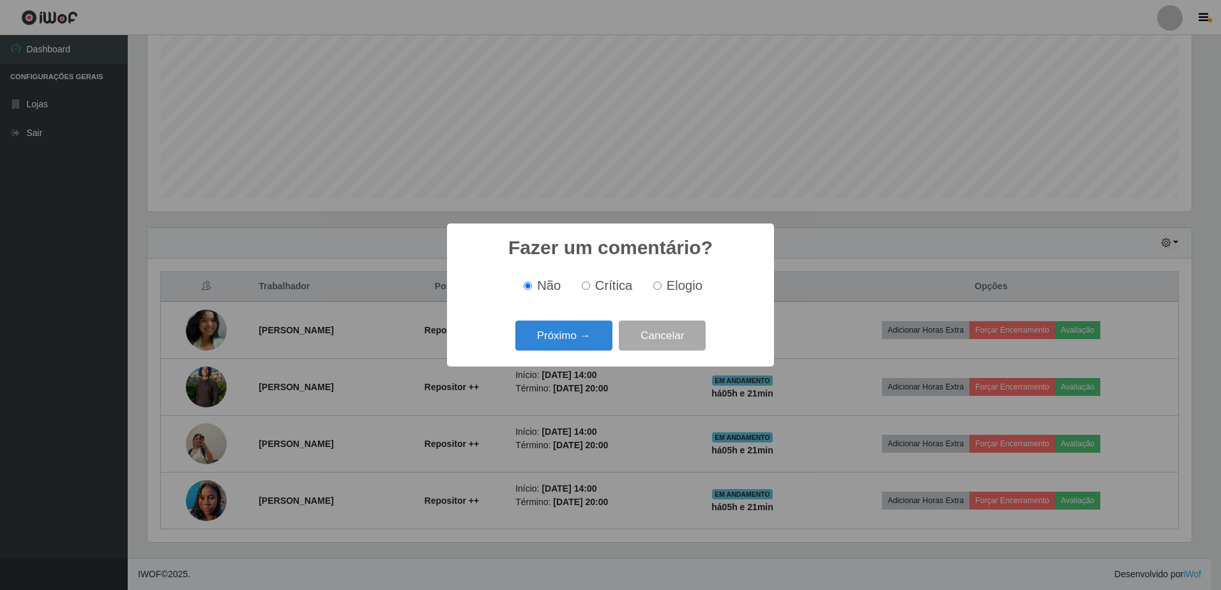
click at [651, 275] on div "Não Crítica Elogio" at bounding box center [610, 286] width 301 height 38
click at [662, 292] on label "Elogio" at bounding box center [675, 285] width 54 height 15
click at [662, 290] on input "Elogio" at bounding box center [657, 286] width 8 height 8
radio input "true"
click at [572, 335] on button "Próximo →" at bounding box center [563, 336] width 97 height 30
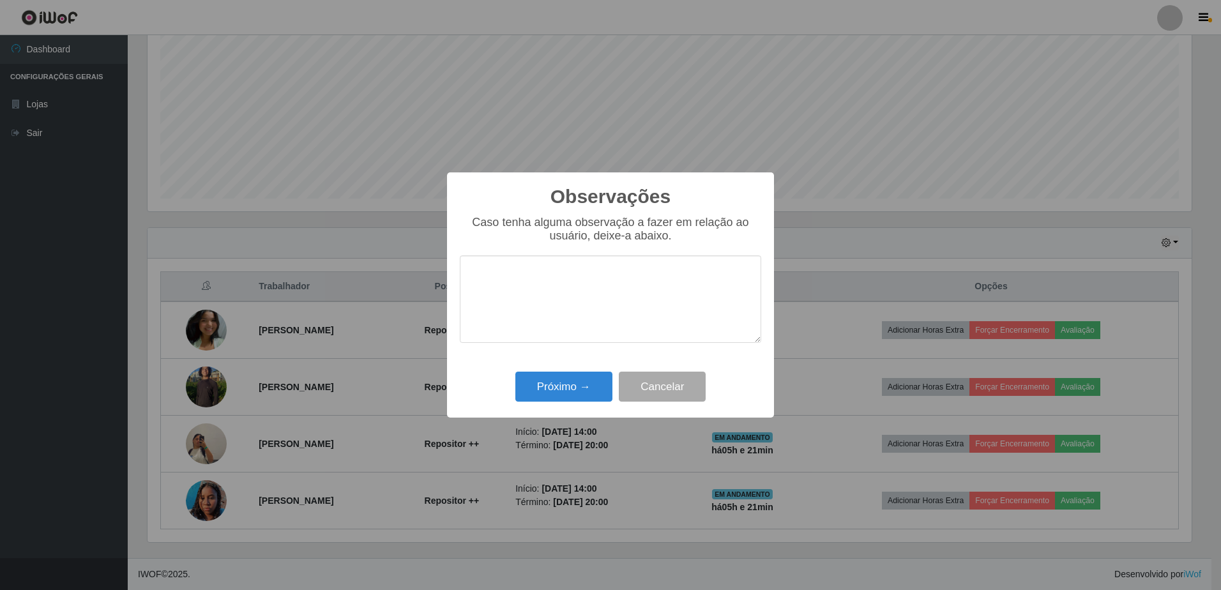
click at [589, 298] on textarea at bounding box center [610, 298] width 301 height 87
type textarea "Horário de encerramento 19:40 pois, a loja fechou esse horário por conta de fer…"
click at [565, 379] on button "Próximo →" at bounding box center [563, 387] width 97 height 30
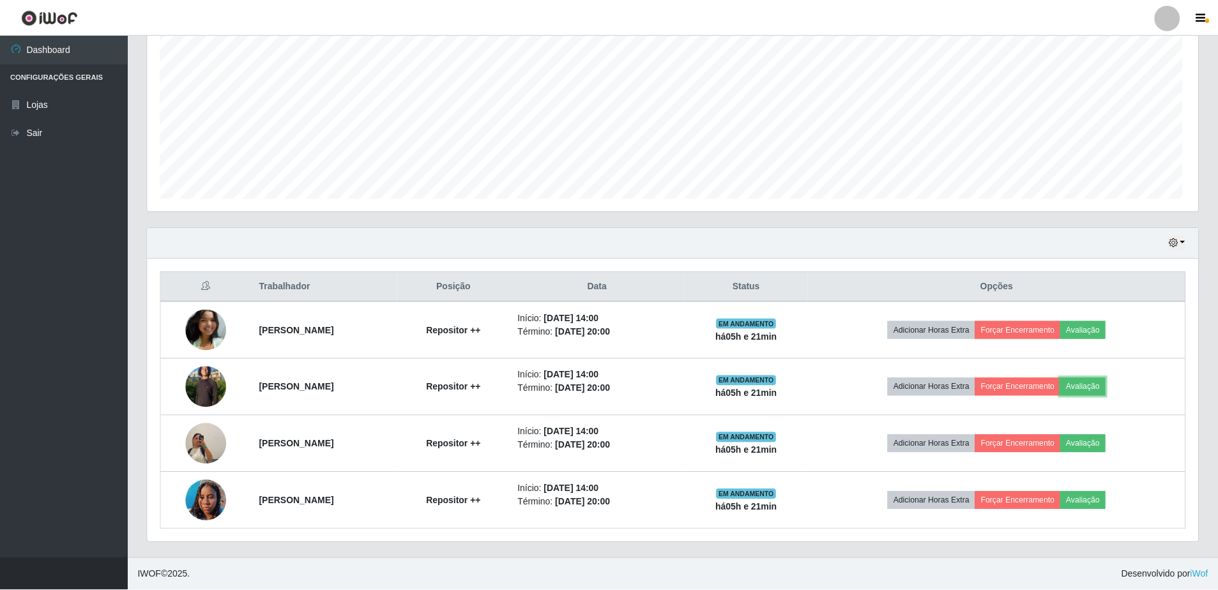
scroll to position [265, 1050]
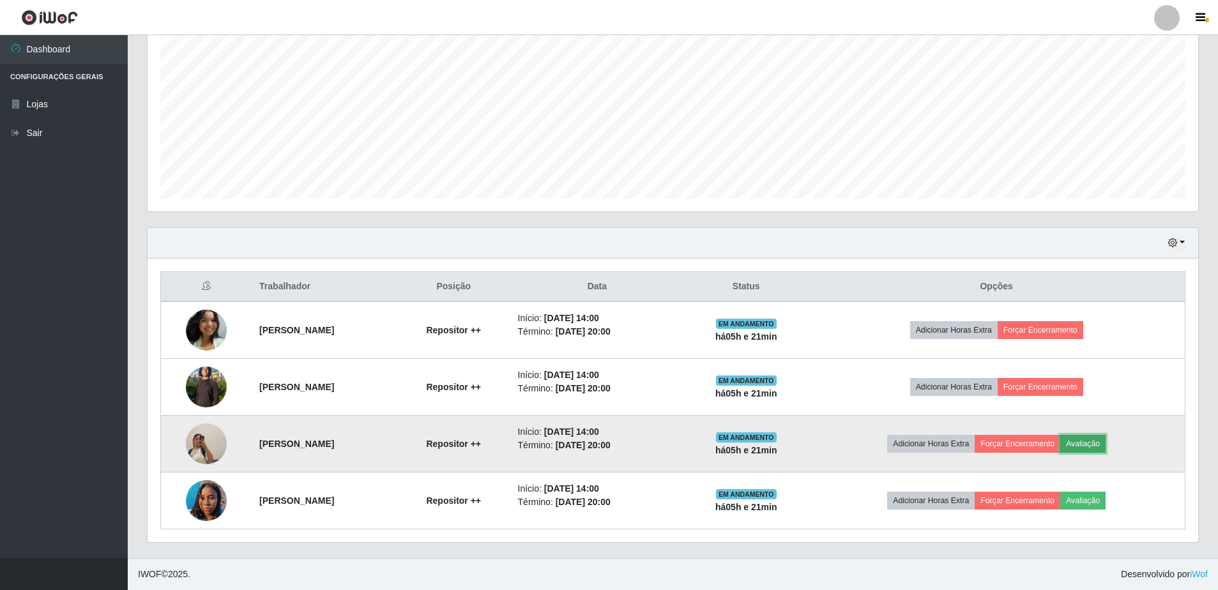
click at [1102, 445] on button "Avaliação" at bounding box center [1082, 444] width 45 height 18
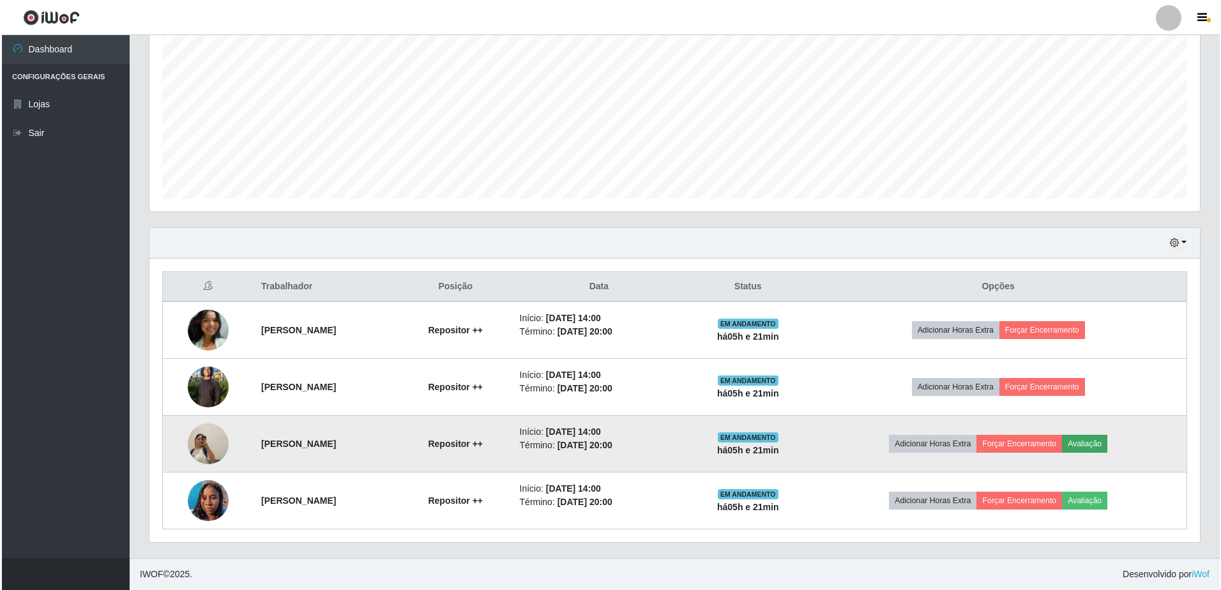
scroll to position [265, 1044]
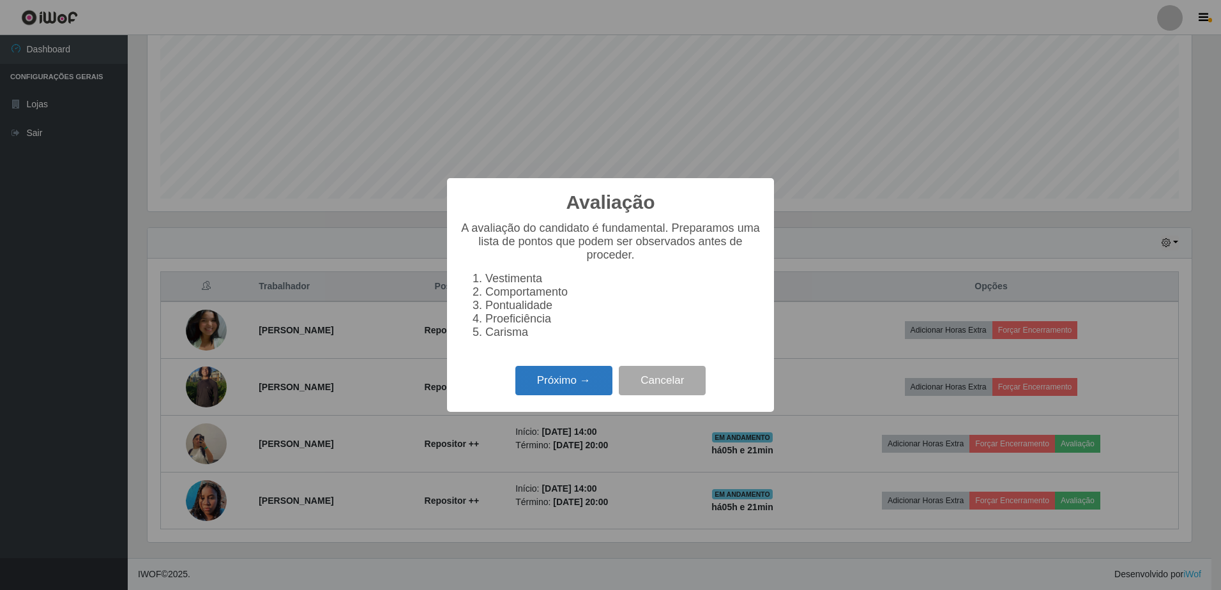
click at [575, 383] on button "Próximo →" at bounding box center [563, 381] width 97 height 30
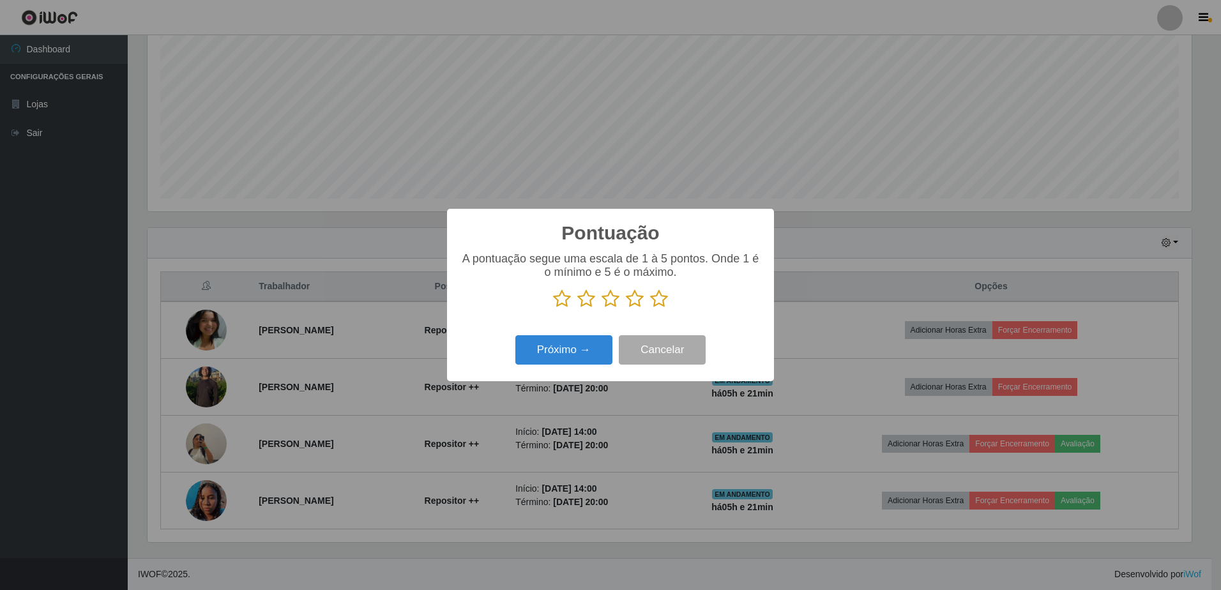
click at [651, 302] on icon at bounding box center [659, 298] width 18 height 19
click at [650, 308] on input "radio" at bounding box center [650, 308] width 0 height 0
click at [543, 363] on button "Próximo →" at bounding box center [563, 350] width 97 height 30
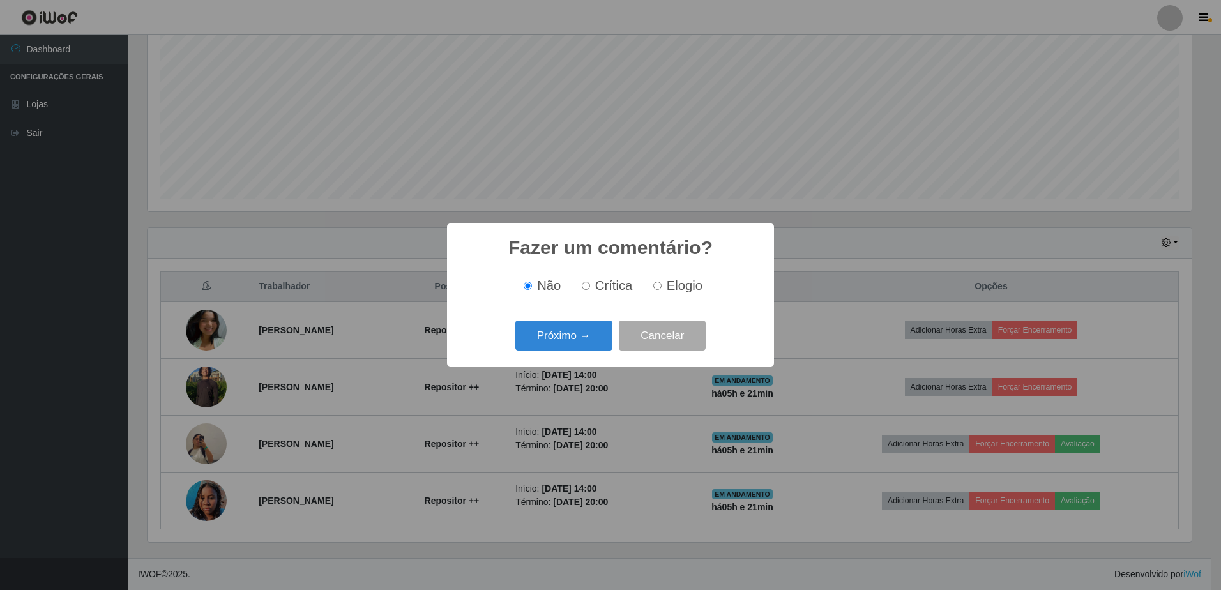
click at [662, 292] on label "Elogio" at bounding box center [675, 285] width 54 height 15
click at [662, 290] on input "Elogio" at bounding box center [657, 286] width 8 height 8
radio input "true"
click at [538, 349] on button "Próximo →" at bounding box center [563, 336] width 97 height 30
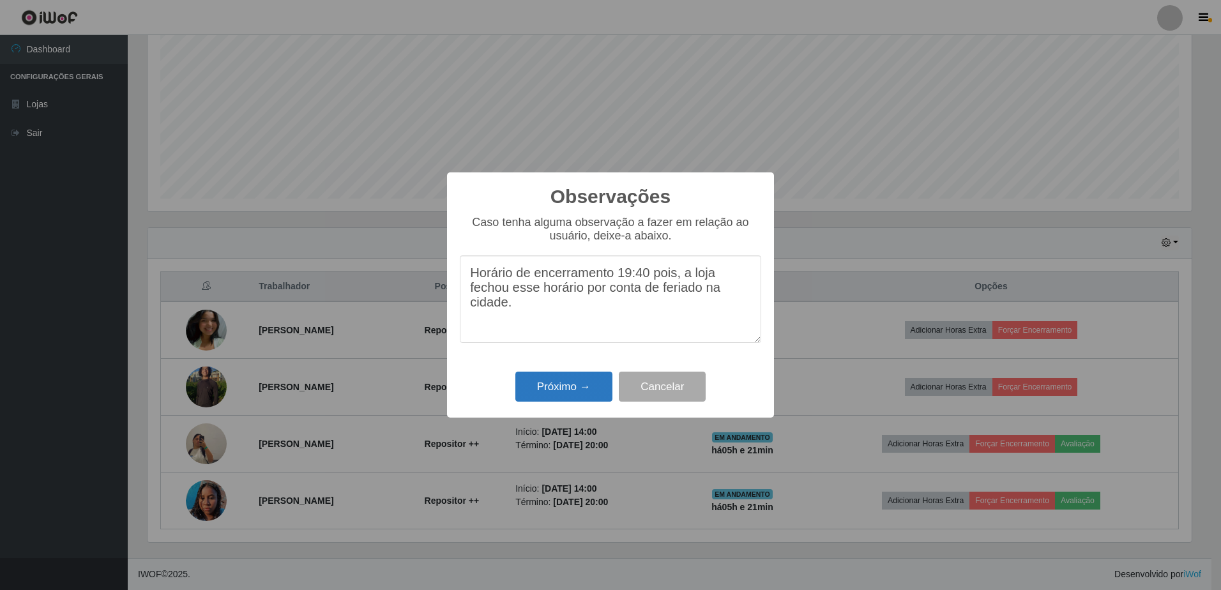
type textarea "Horário de encerramento 19:40 pois, a loja fechou esse horário por conta de fer…"
click at [586, 393] on button "Próximo →" at bounding box center [563, 387] width 97 height 30
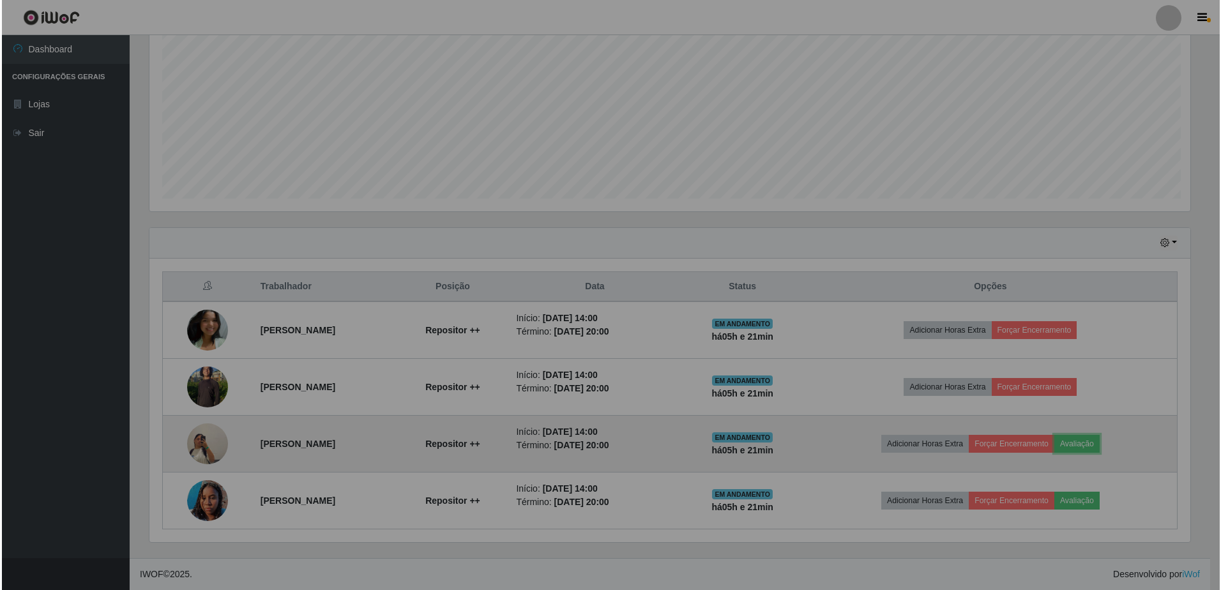
scroll to position [265, 1050]
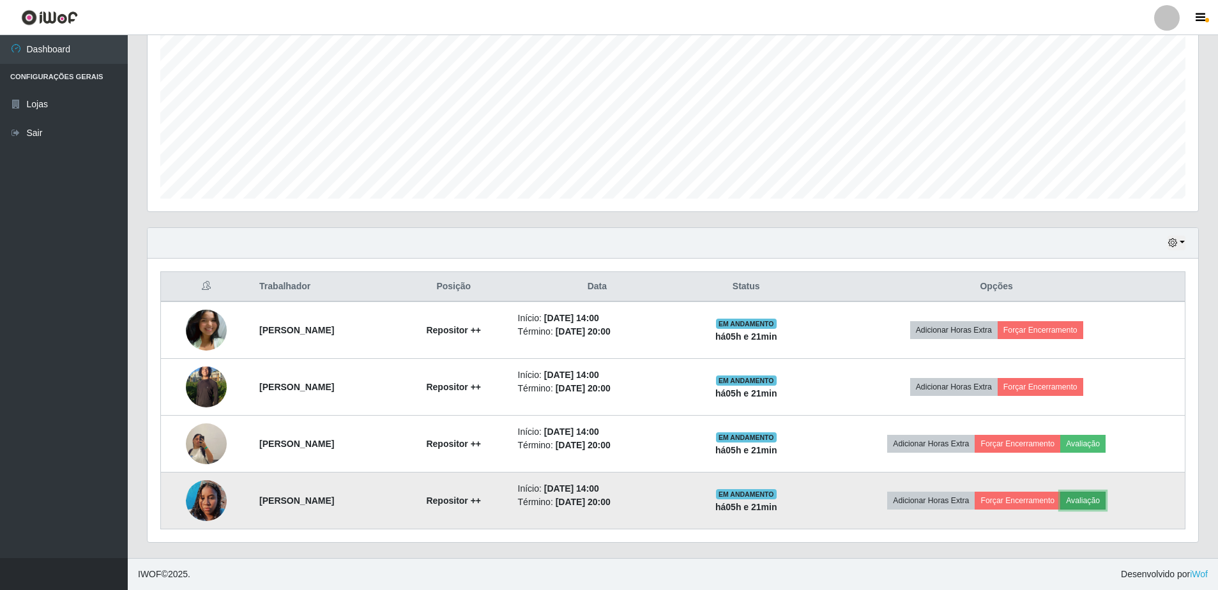
click at [1103, 500] on button "Avaliação" at bounding box center [1082, 501] width 45 height 18
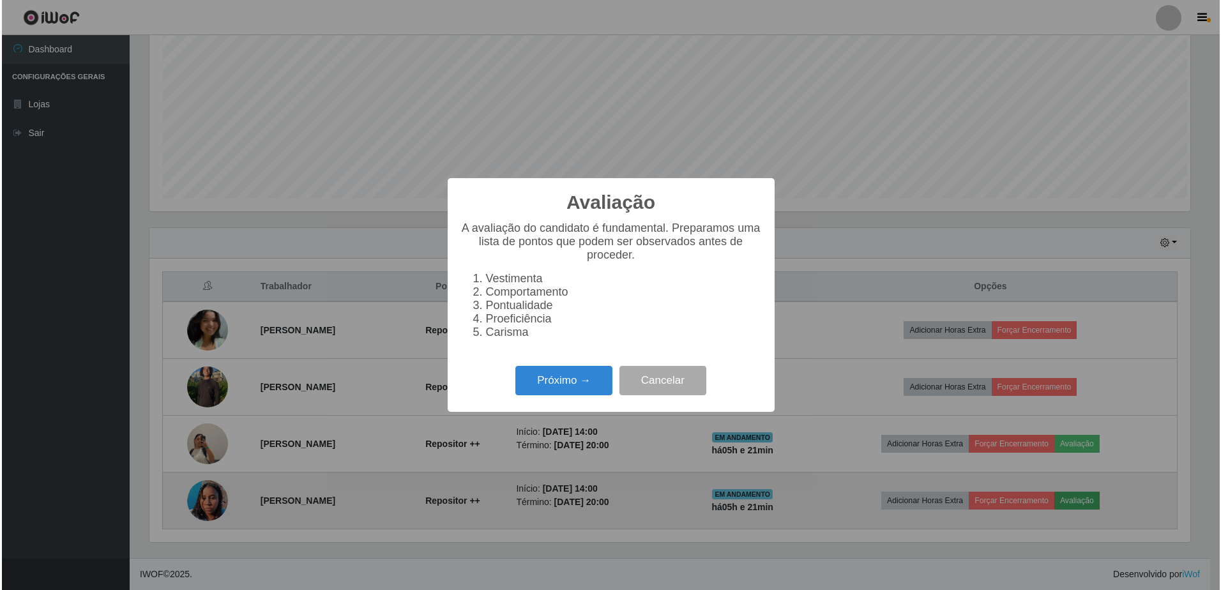
scroll to position [265, 1044]
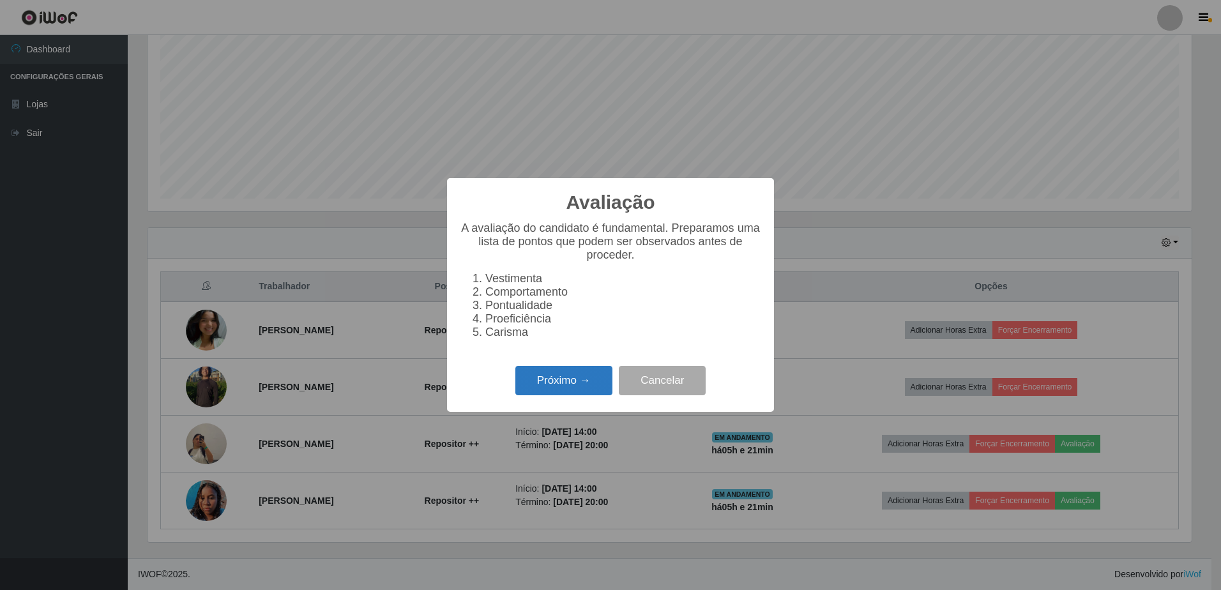
click at [590, 379] on button "Próximo →" at bounding box center [563, 381] width 97 height 30
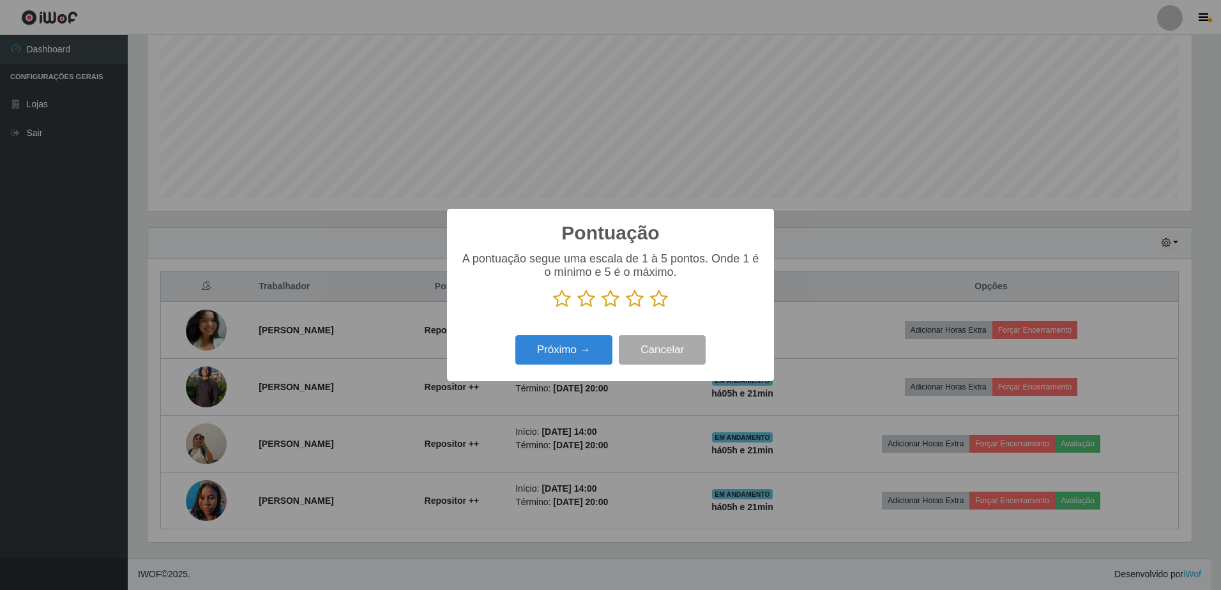
click at [660, 303] on icon at bounding box center [659, 298] width 18 height 19
click at [650, 308] on input "radio" at bounding box center [650, 308] width 0 height 0
click at [579, 337] on div "Próximo → Cancelar" at bounding box center [610, 349] width 301 height 36
click at [579, 342] on button "Próximo →" at bounding box center [563, 350] width 97 height 30
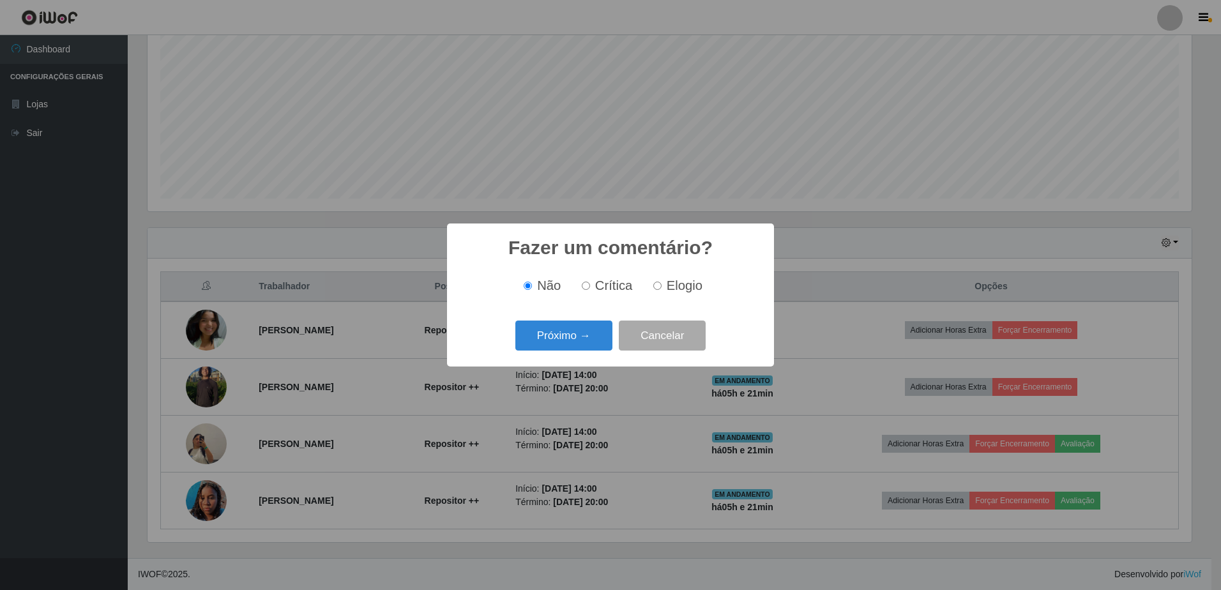
click at [655, 288] on input "Elogio" at bounding box center [657, 286] width 8 height 8
radio input "true"
click at [593, 325] on button "Próximo →" at bounding box center [563, 336] width 97 height 30
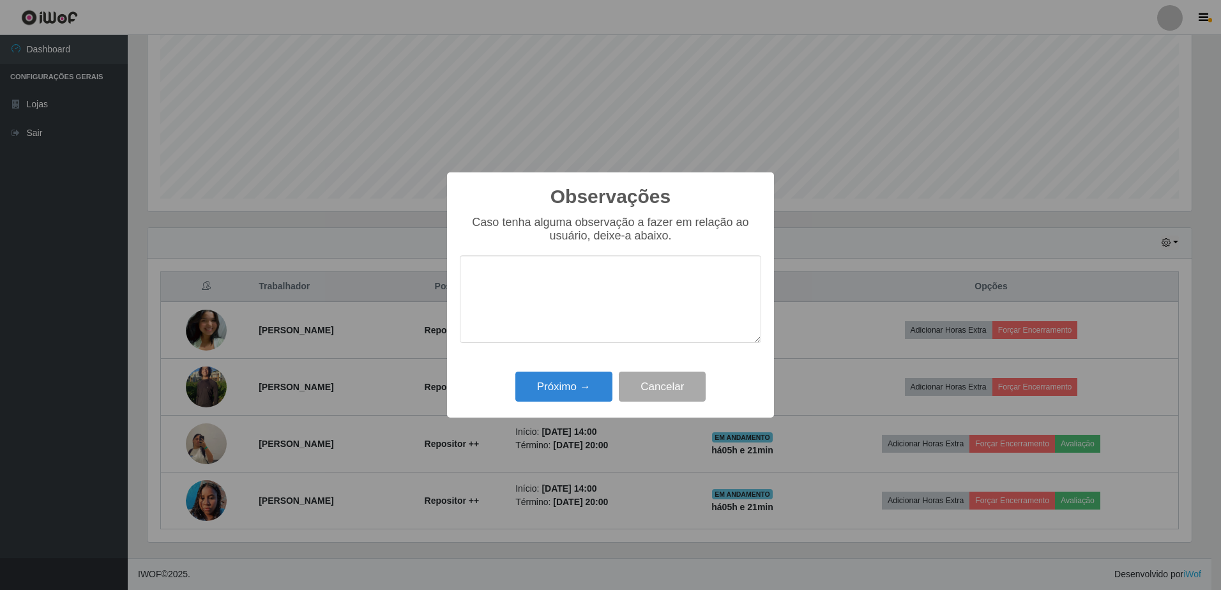
click at [580, 296] on textarea at bounding box center [610, 298] width 301 height 87
type textarea "Horário de encerramento 19:40 pois, a loja fechou esse horário por conta de fer…"
click at [573, 375] on button "Próximo →" at bounding box center [563, 387] width 97 height 30
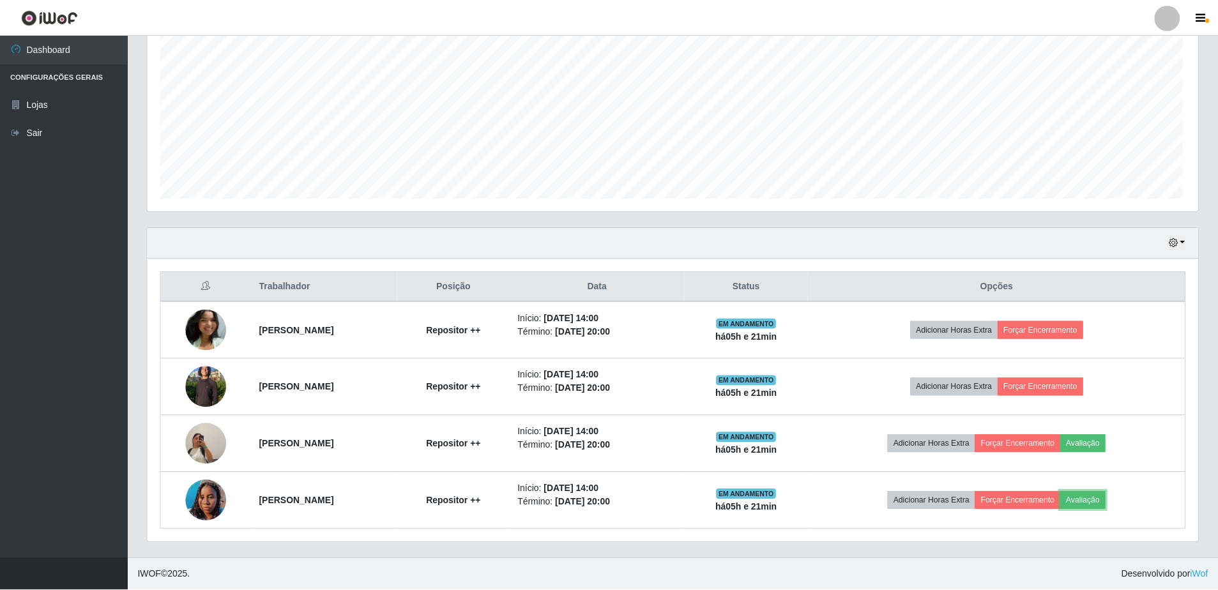
scroll to position [0, 0]
click at [1174, 246] on icon "button" at bounding box center [1172, 242] width 9 height 9
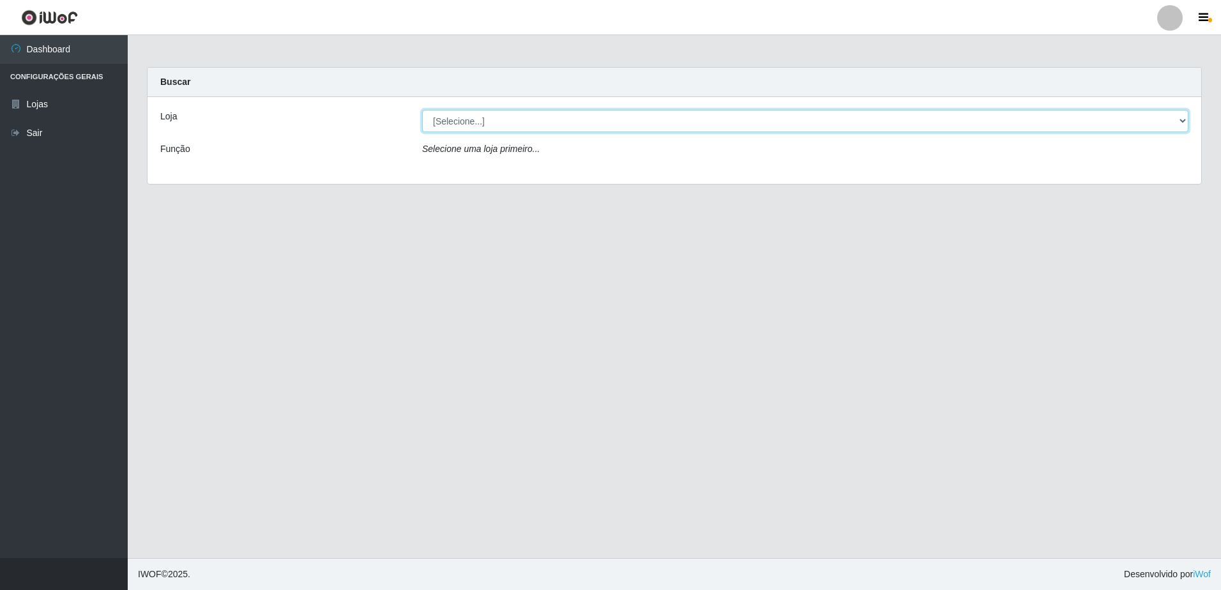
click at [567, 127] on select "[Selecione...] Extrabom - Loja 57 Anchieta" at bounding box center [805, 121] width 766 height 22
select select "470"
click at [422, 110] on select "[Selecione...] Extrabom - Loja 57 Anchieta" at bounding box center [805, 121] width 766 height 22
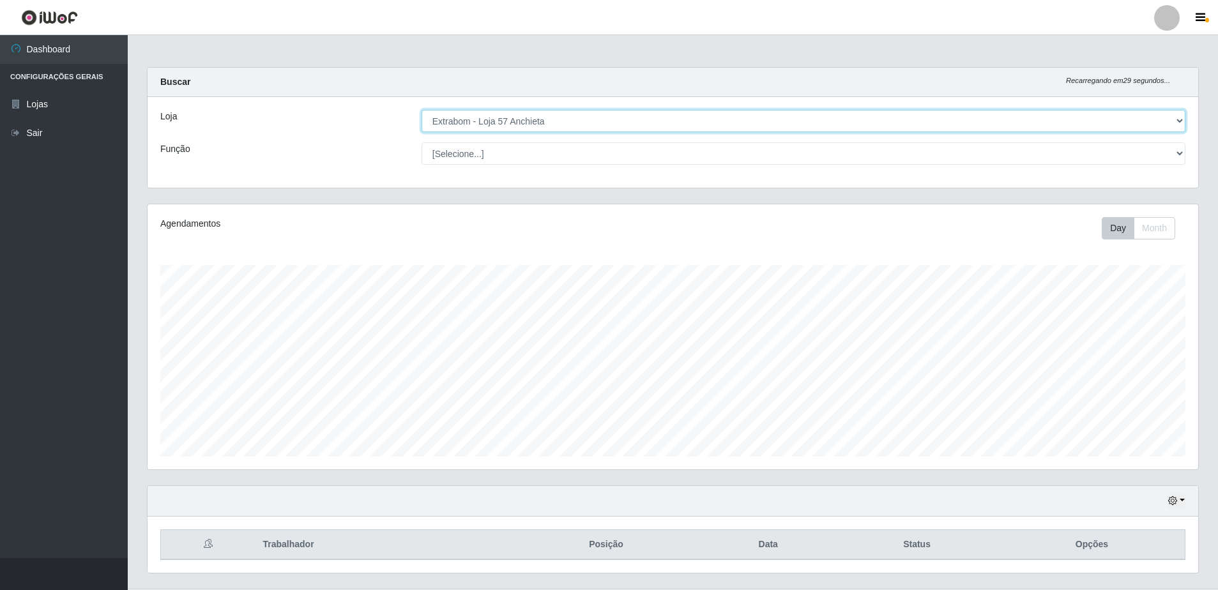
scroll to position [265, 1050]
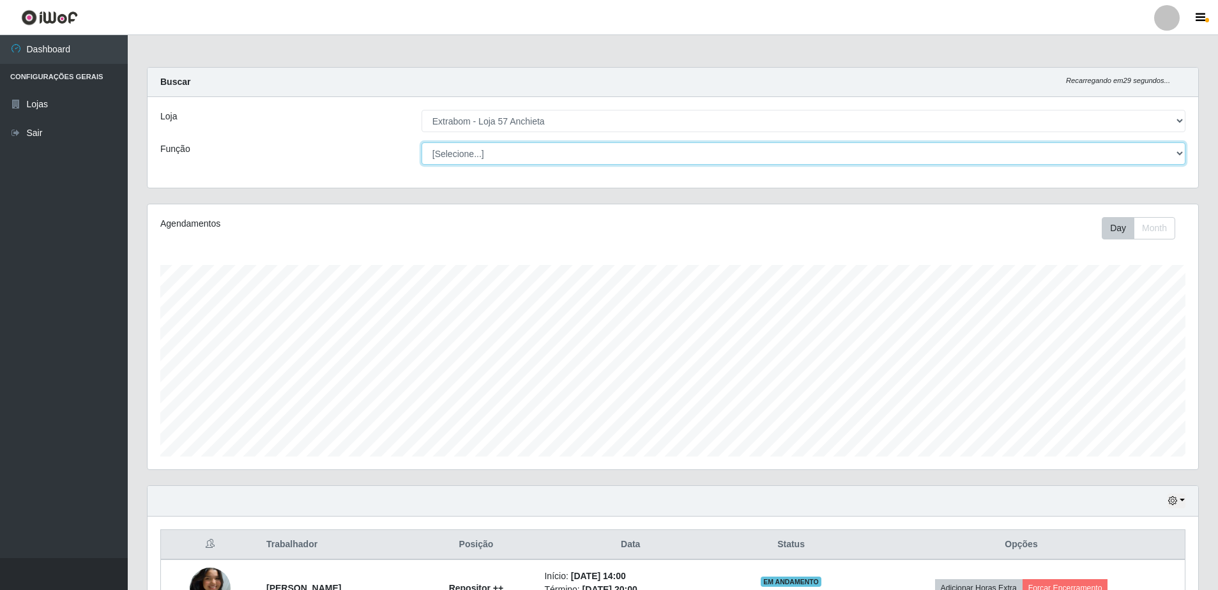
click at [466, 153] on select "[Selecione...] Repositor Repositor + Repositor ++" at bounding box center [803, 153] width 764 height 22
click at [490, 154] on select "[Selecione...] Repositor Repositor + Repositor ++" at bounding box center [803, 153] width 764 height 22
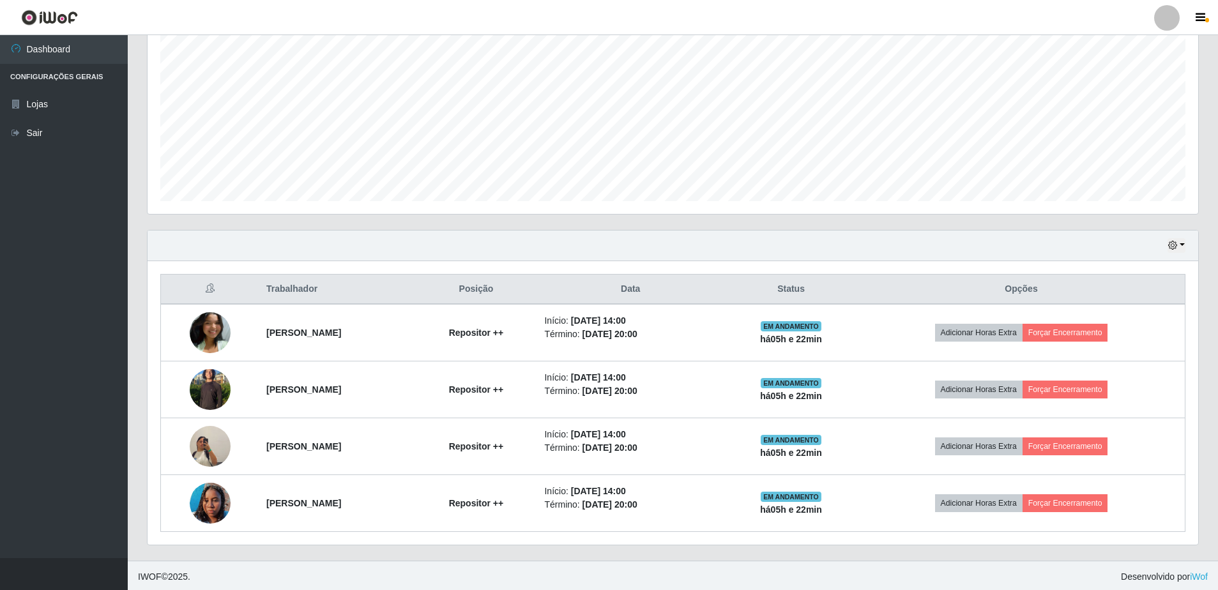
scroll to position [258, 0]
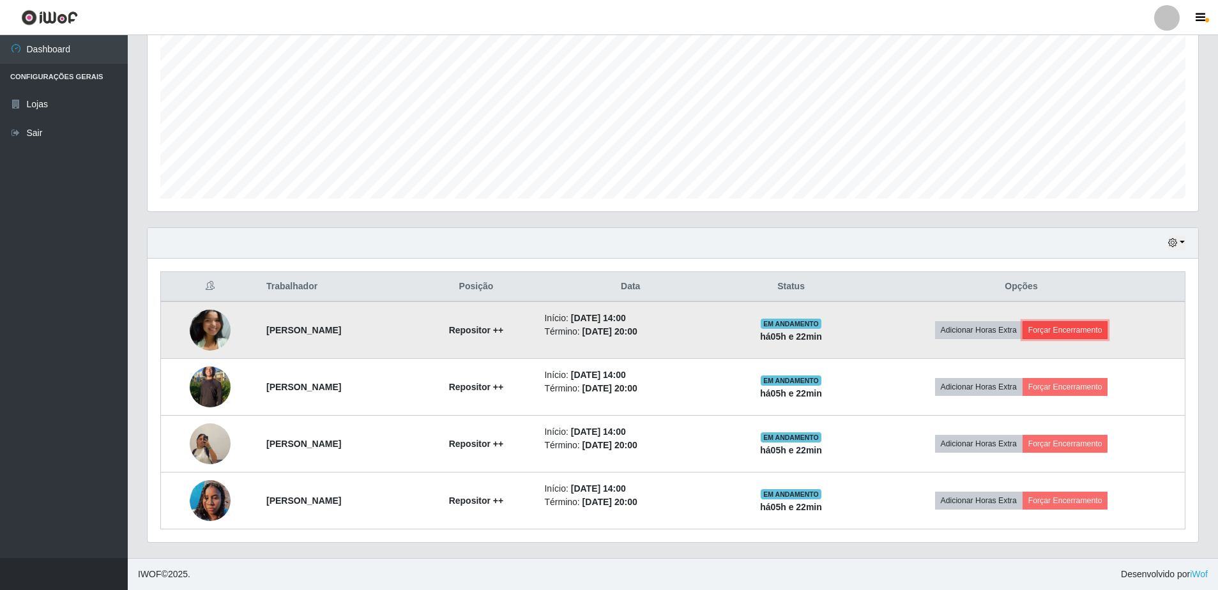
click at [1080, 328] on button "Forçar Encerramento" at bounding box center [1065, 330] width 86 height 18
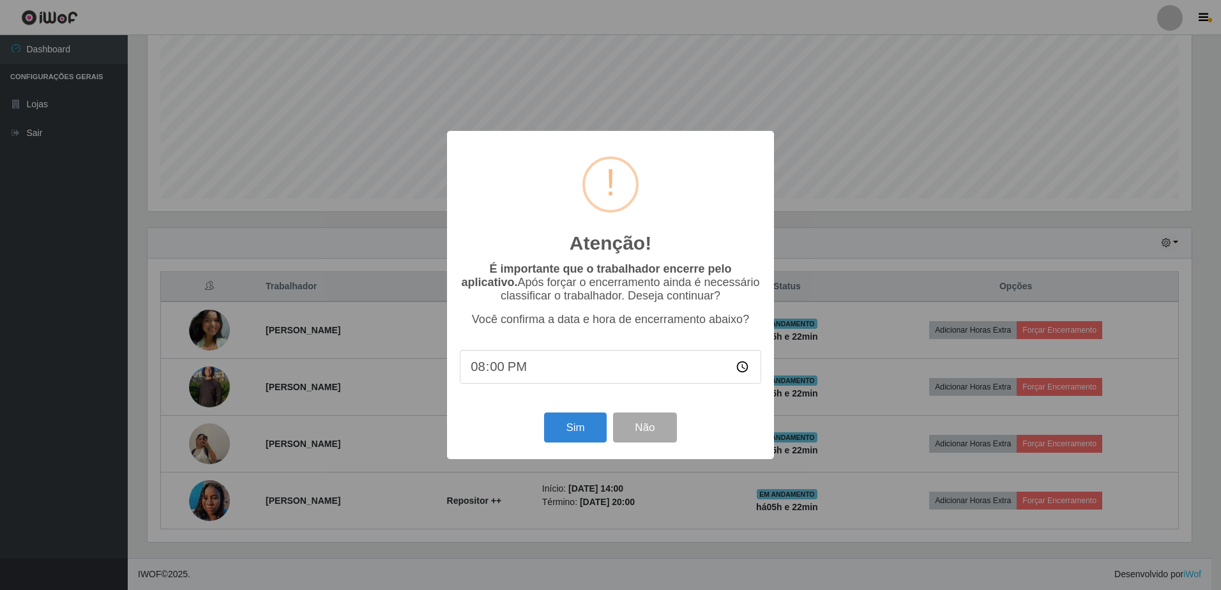
click at [552, 368] on input "20:00" at bounding box center [610, 367] width 301 height 34
type input "19:40"
click at [588, 429] on button "Sim" at bounding box center [575, 428] width 62 height 30
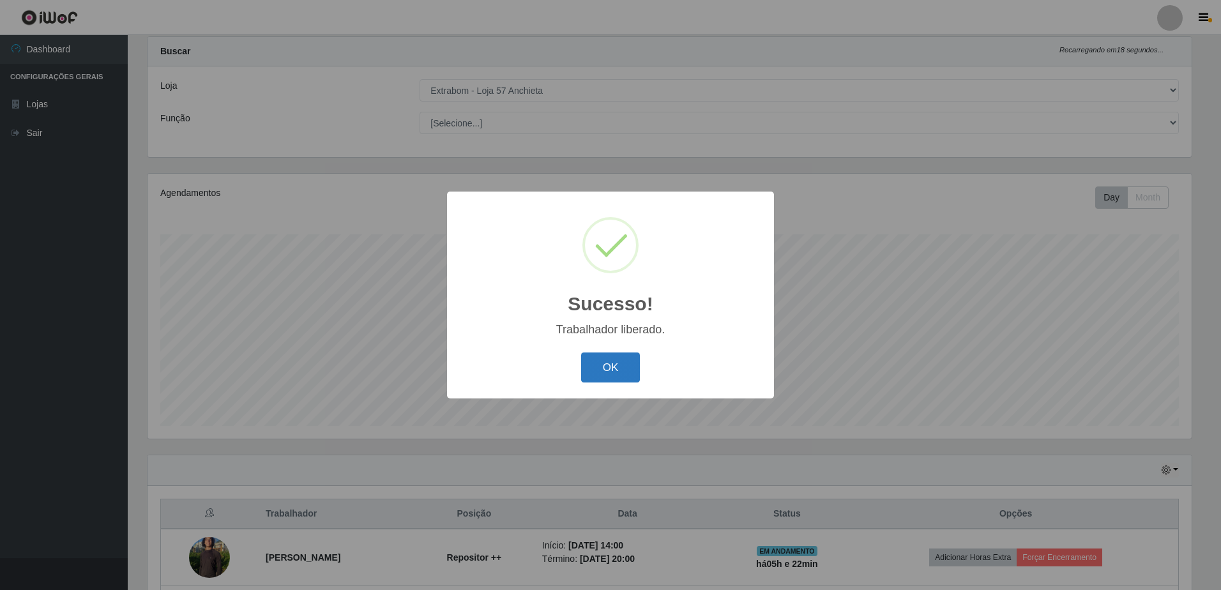
click at [618, 380] on button "OK" at bounding box center [610, 367] width 59 height 30
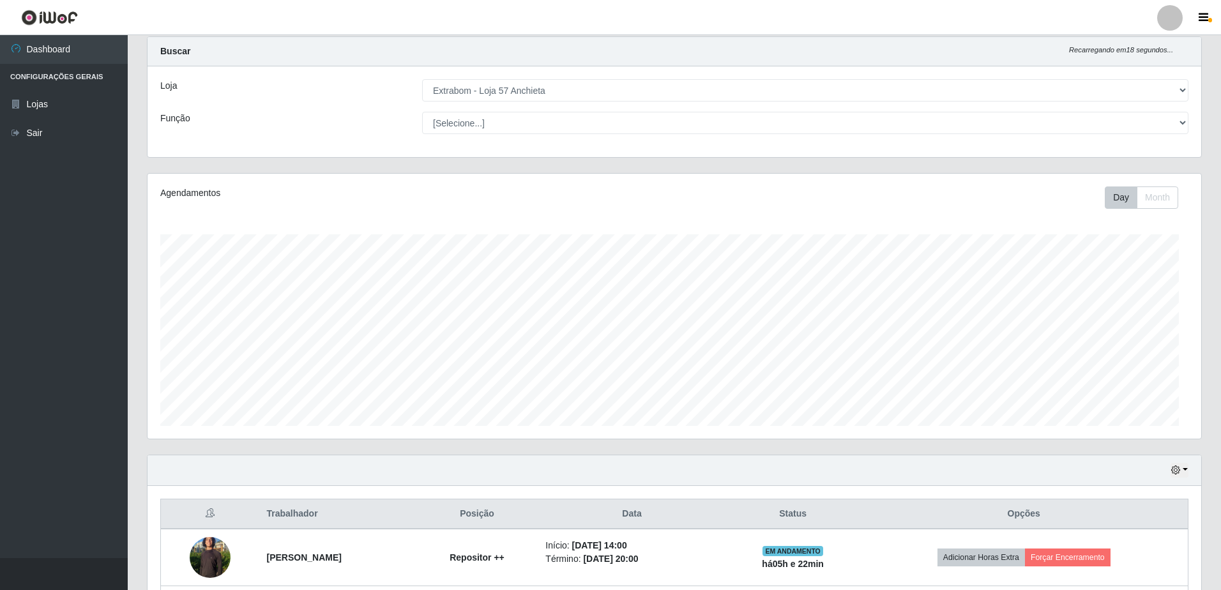
scroll to position [265, 1050]
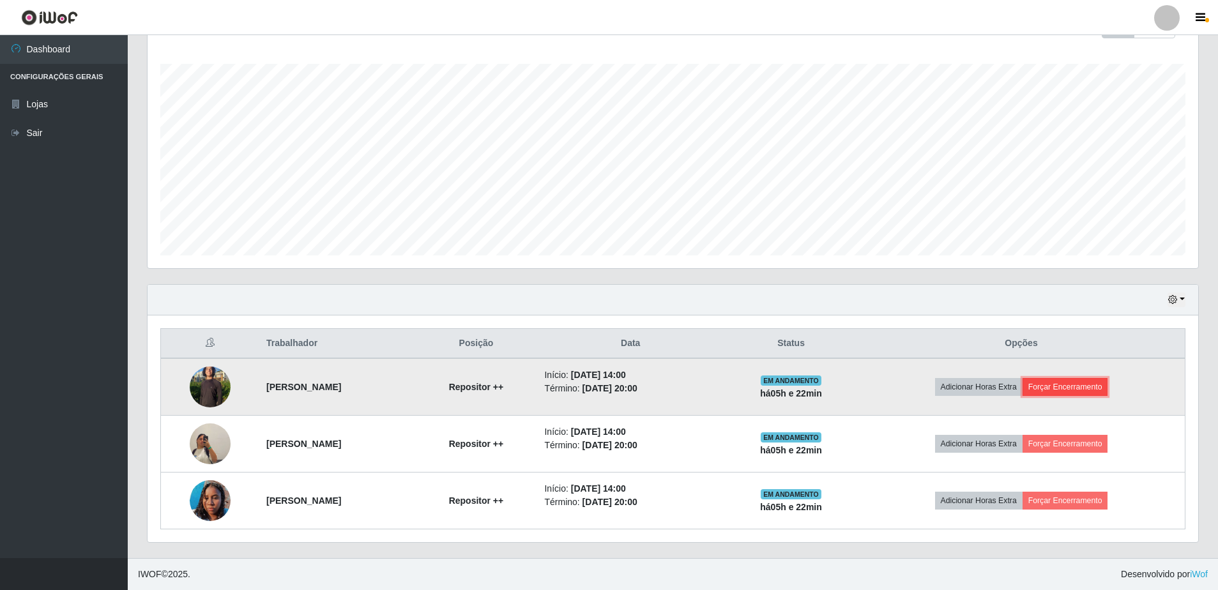
click at [1082, 386] on button "Forçar Encerramento" at bounding box center [1065, 387] width 86 height 18
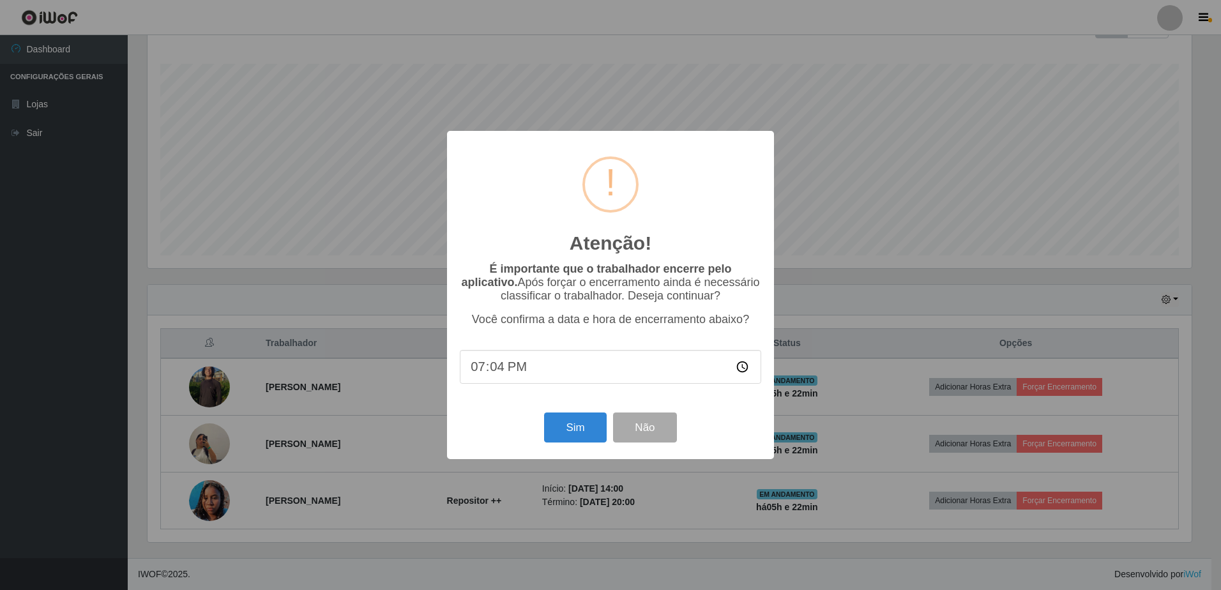
type input "19:40"
click at [554, 424] on button "Sim" at bounding box center [575, 428] width 62 height 30
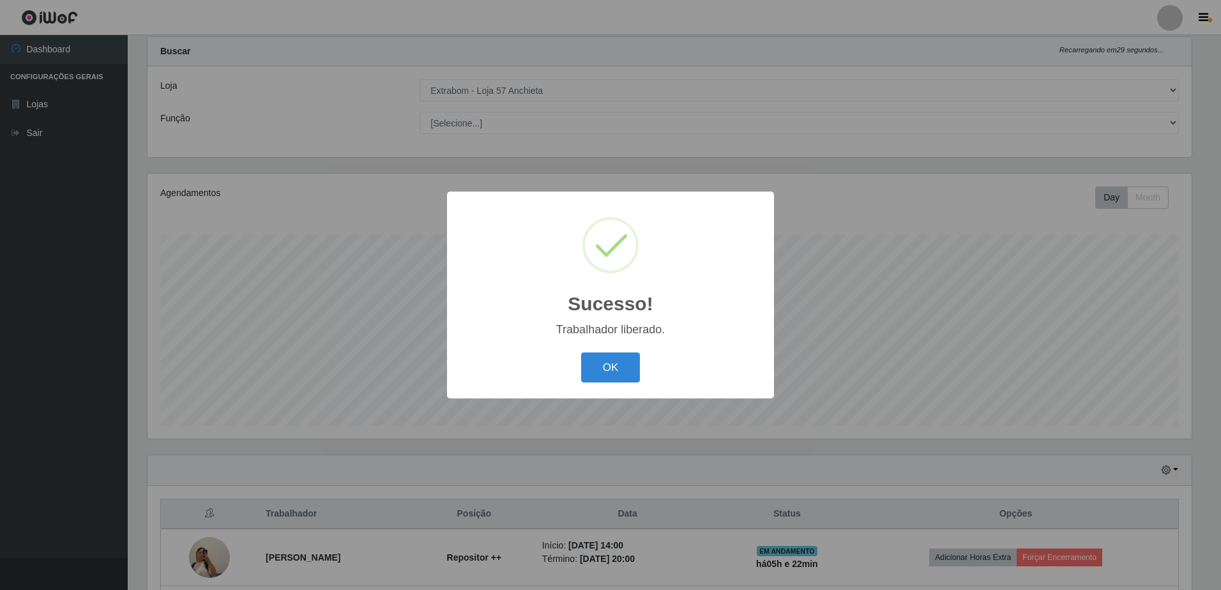
click at [642, 375] on div "OK Cancel" at bounding box center [610, 367] width 301 height 36
click at [625, 368] on button "OK" at bounding box center [610, 367] width 59 height 30
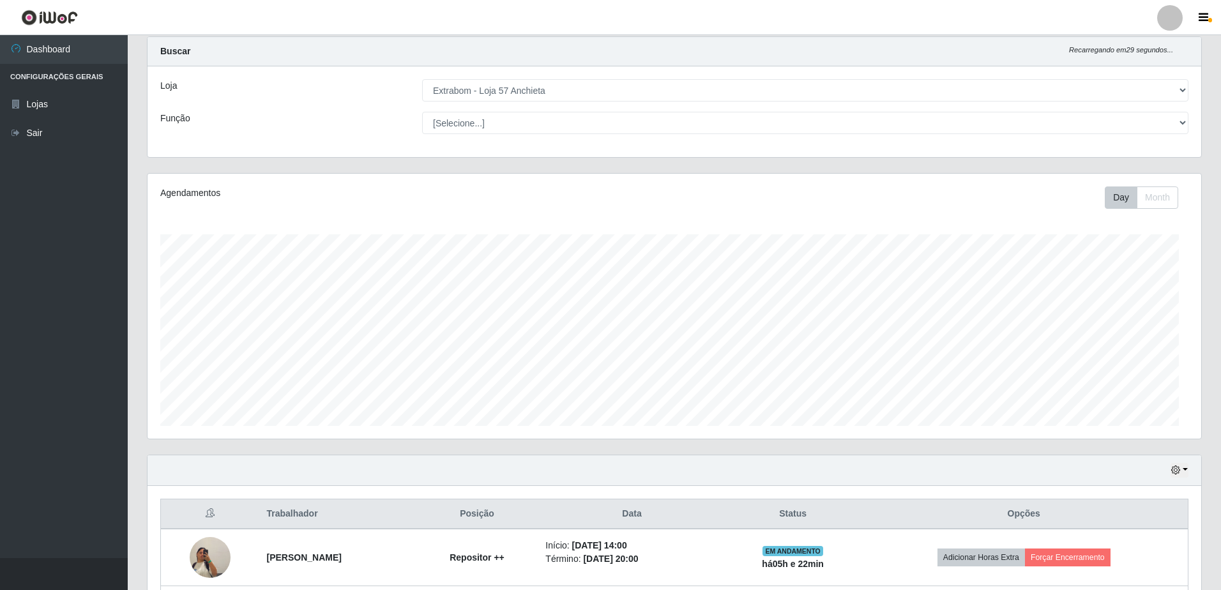
scroll to position [265, 1050]
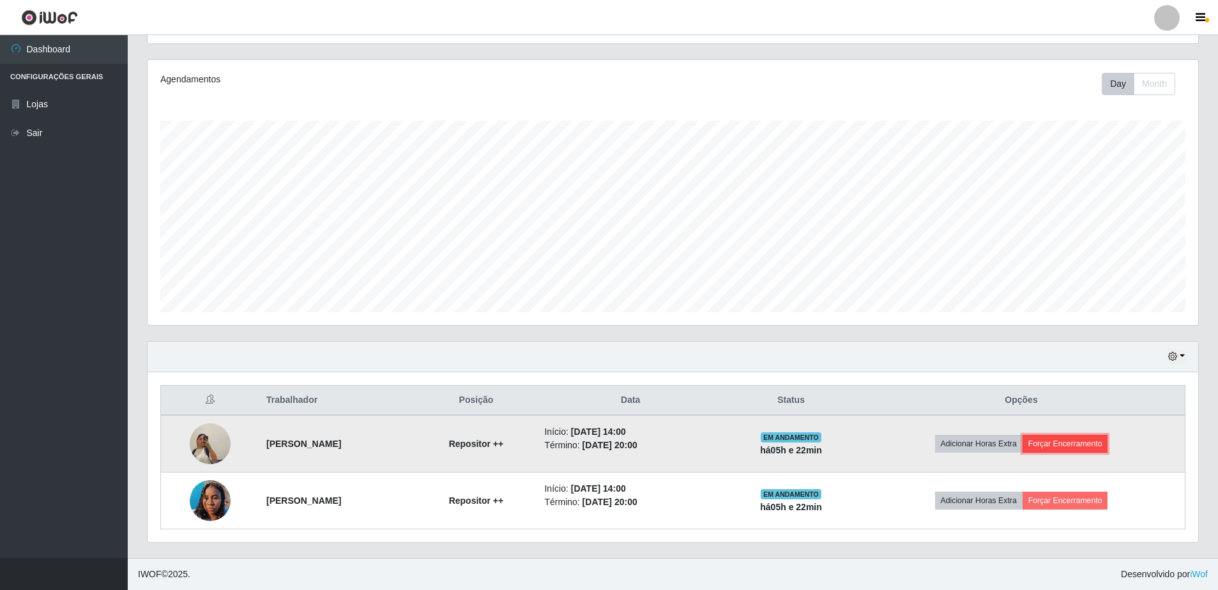
click at [1066, 440] on button "Forçar Encerramento" at bounding box center [1065, 444] width 86 height 18
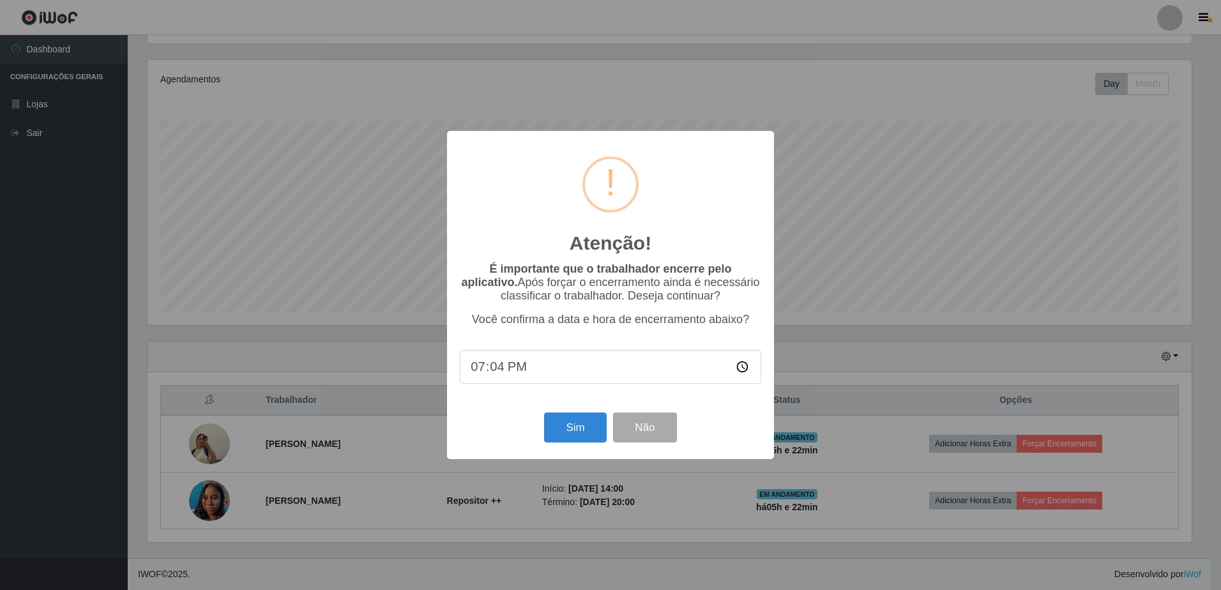
type input "19:40"
click at [580, 435] on button "Sim" at bounding box center [575, 428] width 62 height 30
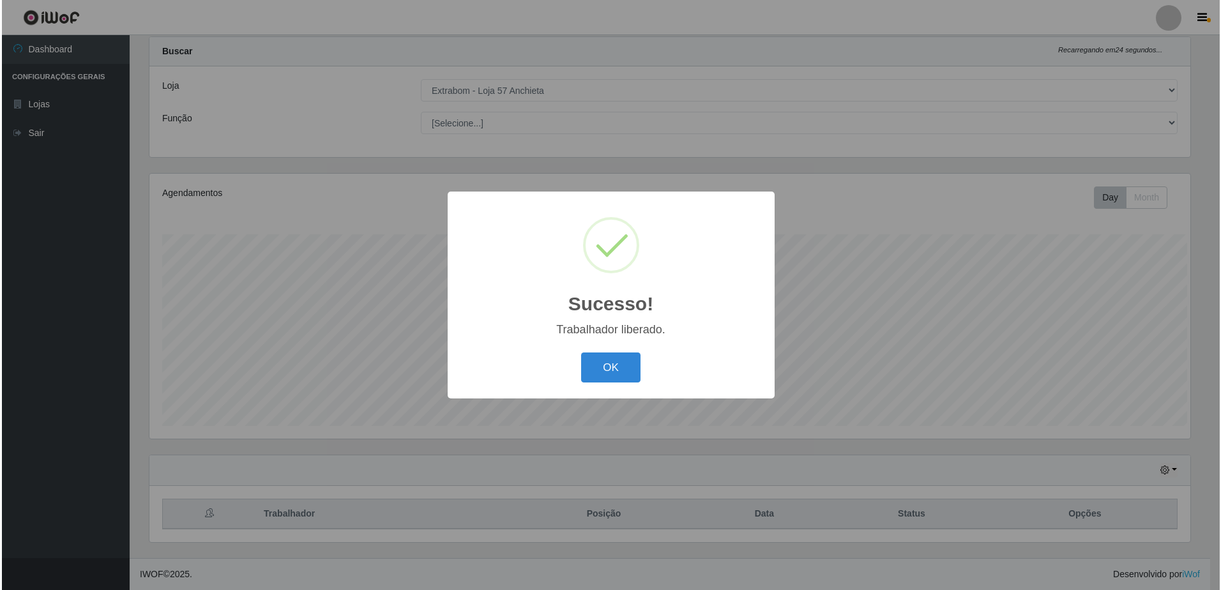
scroll to position [0, 0]
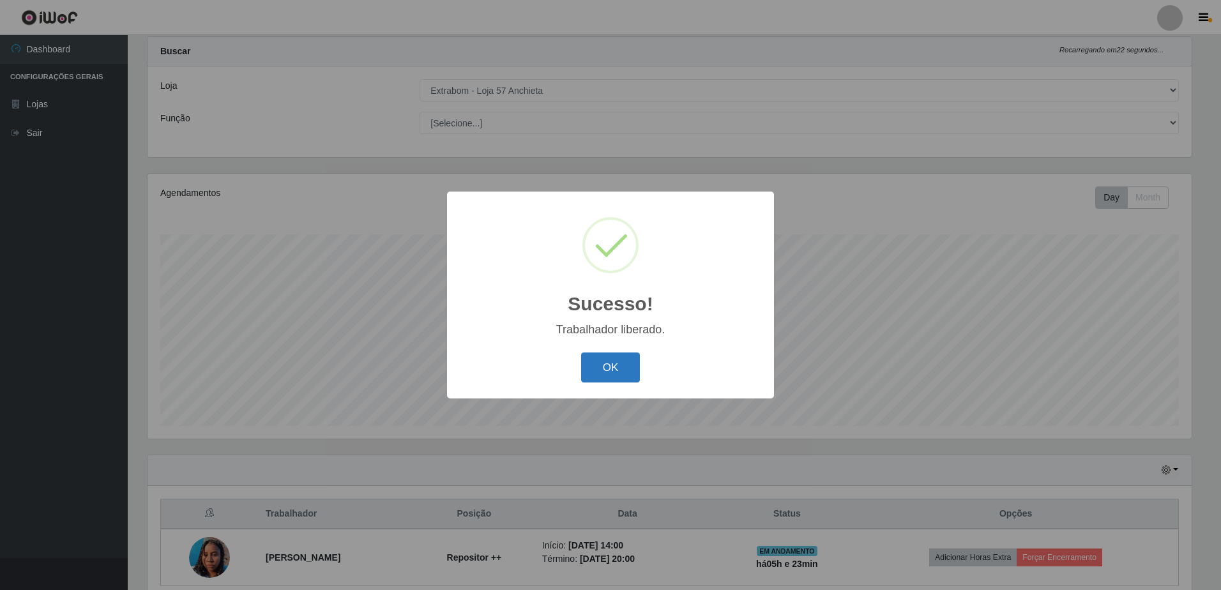
click at [587, 376] on button "OK" at bounding box center [610, 367] width 59 height 30
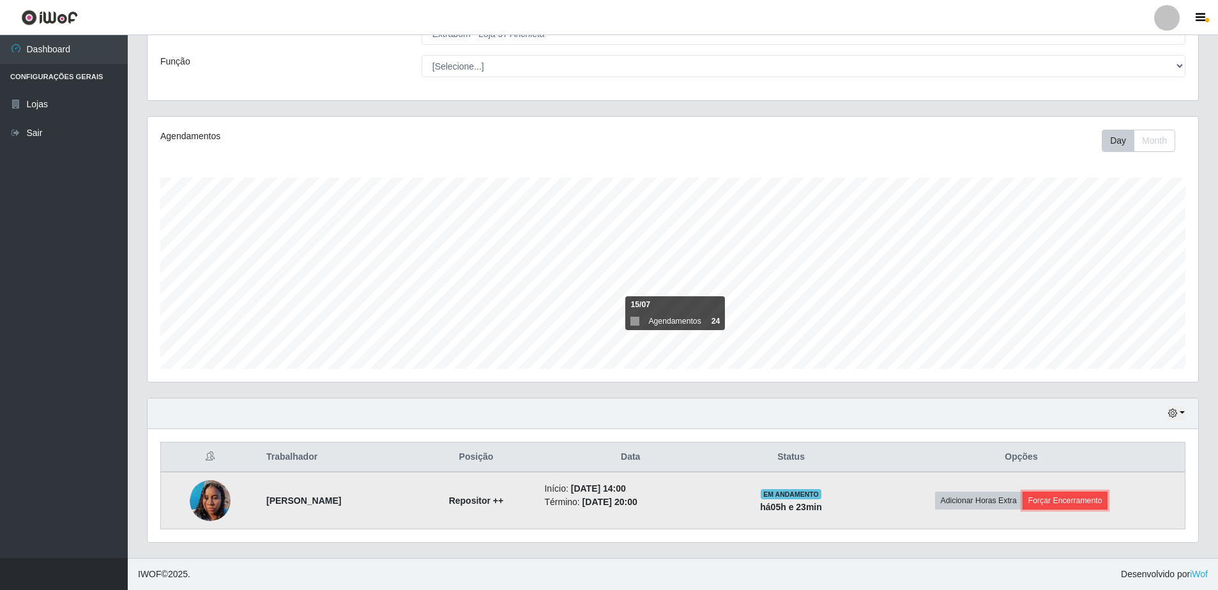
click at [1072, 495] on button "Forçar Encerramento" at bounding box center [1065, 501] width 86 height 18
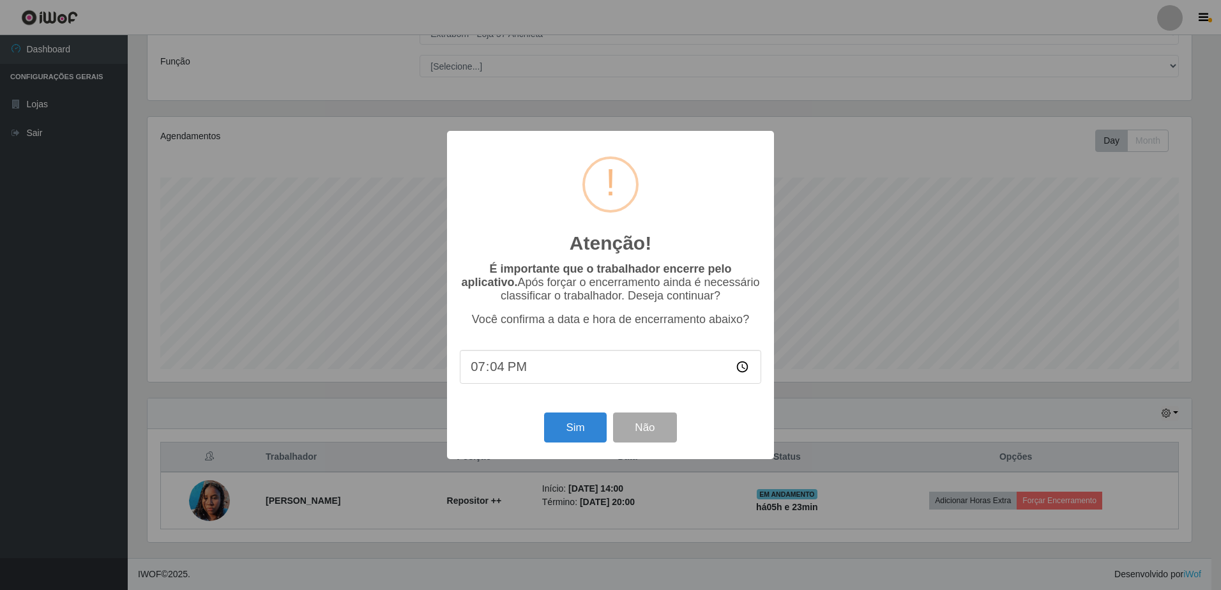
type input "19:40"
click at [561, 432] on button "Sim" at bounding box center [575, 428] width 62 height 30
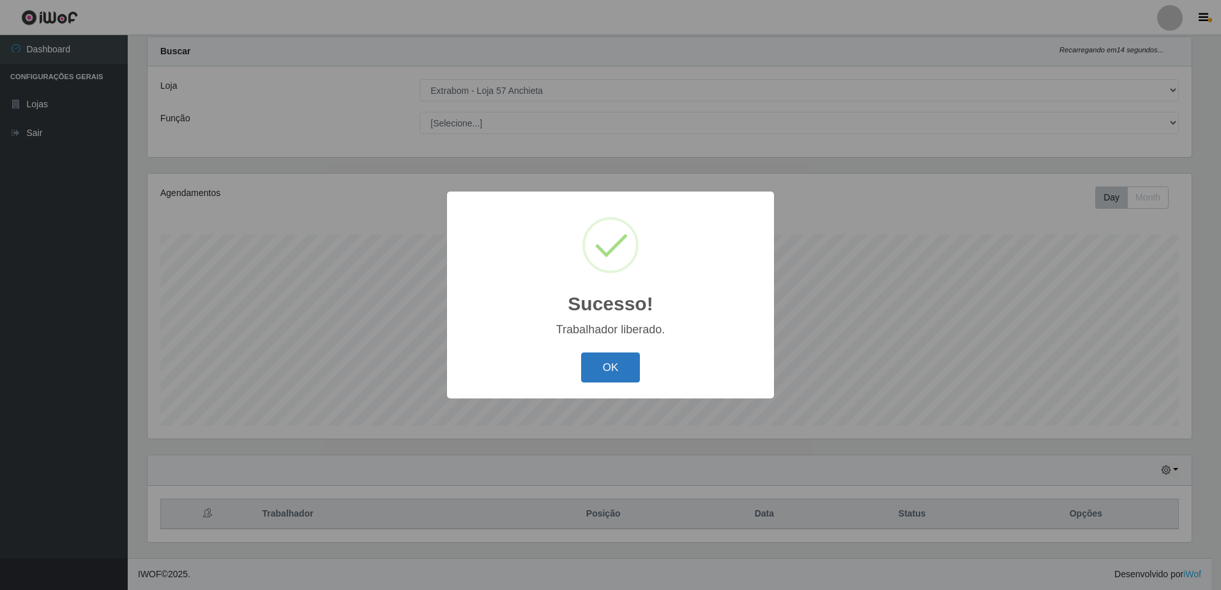
click at [614, 363] on button "OK" at bounding box center [610, 367] width 59 height 30
